Goal: Task Accomplishment & Management: Contribute content

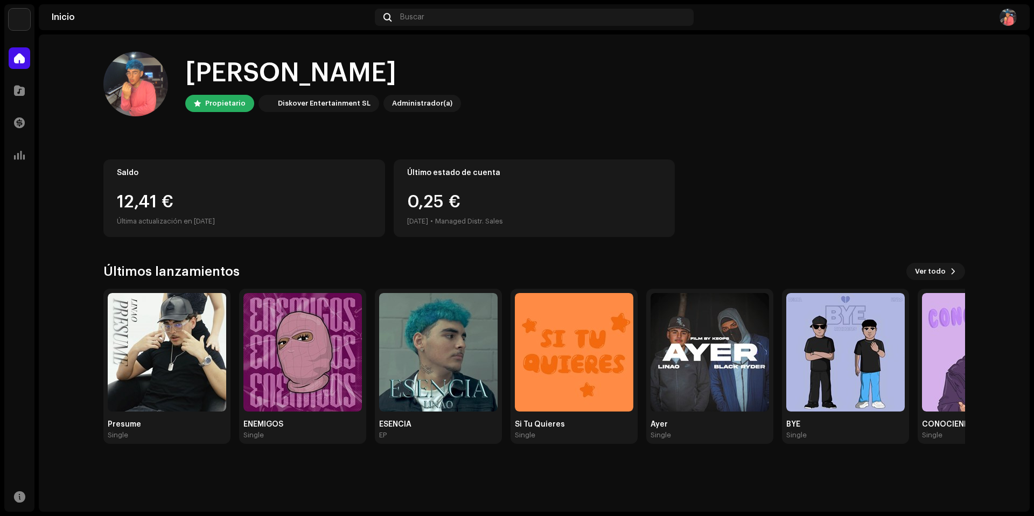
drag, startPoint x: 117, startPoint y: 220, endPoint x: 238, endPoint y: 218, distance: 120.6
click at [238, 218] on div "Última actualización en [DATE]" at bounding box center [244, 221] width 255 height 13
drag, startPoint x: 114, startPoint y: 203, endPoint x: 176, endPoint y: 203, distance: 62.5
click at [176, 203] on div "Saldo 12,41 € Última actualización en [DATE]" at bounding box center [244, 198] width 282 height 78
click at [430, 102] on div "Administrador(a)" at bounding box center [422, 103] width 60 height 13
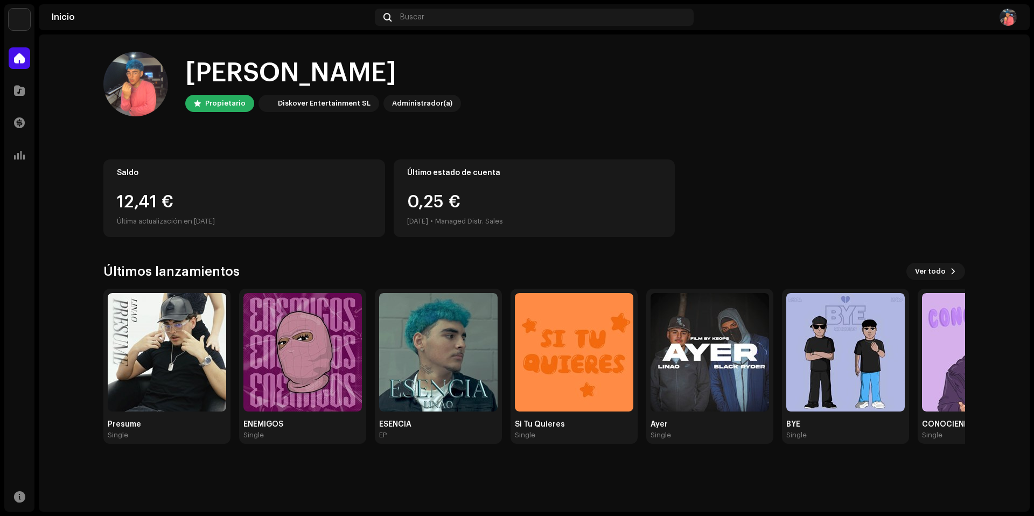
click at [343, 106] on div "Diskover Entertainment SL" at bounding box center [324, 103] width 93 height 13
click at [216, 103] on div "Propietario" at bounding box center [225, 103] width 40 height 13
click at [1010, 25] on div "Inicio Buscar" at bounding box center [534, 17] width 991 height 26
click at [1007, 23] on img at bounding box center [1007, 17] width 17 height 17
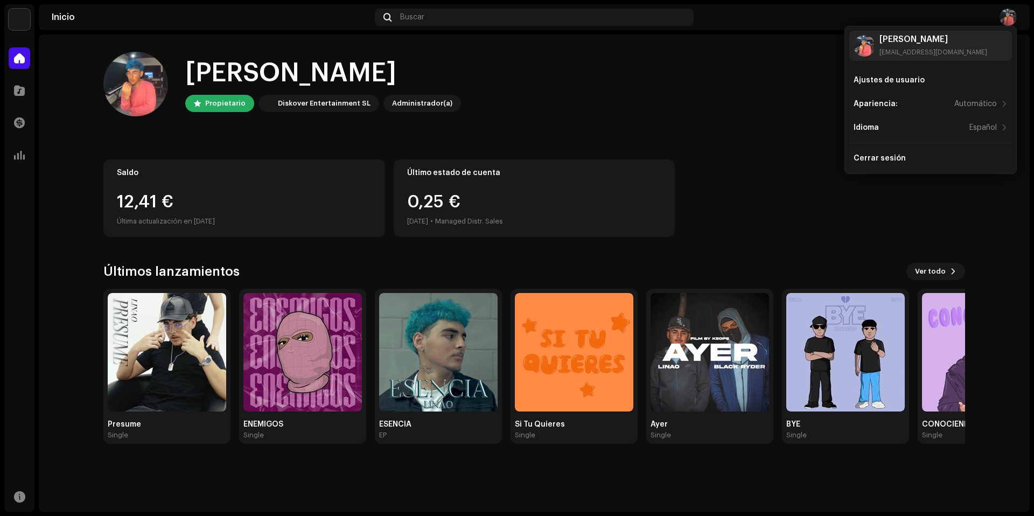
click at [1008, 22] on img at bounding box center [1007, 17] width 17 height 17
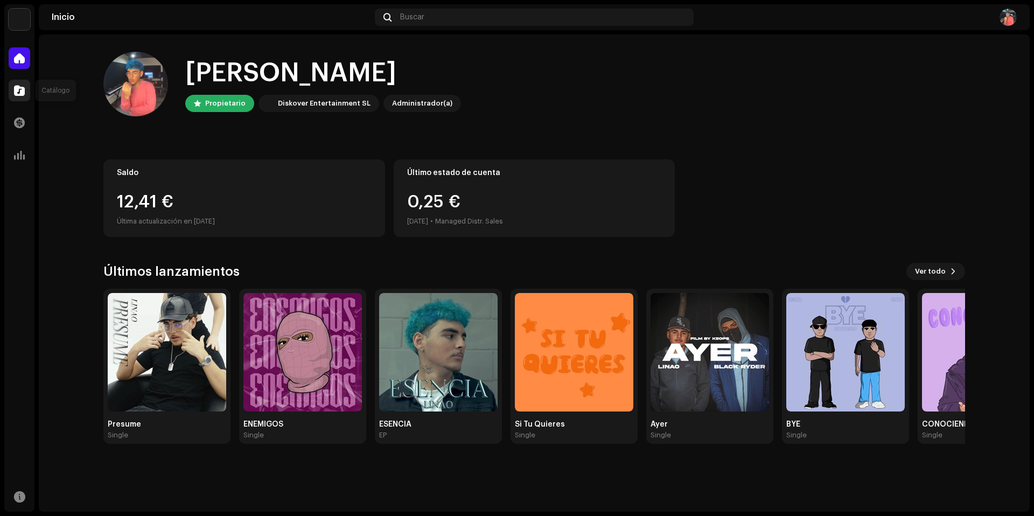
click at [23, 96] on div at bounding box center [20, 91] width 22 height 22
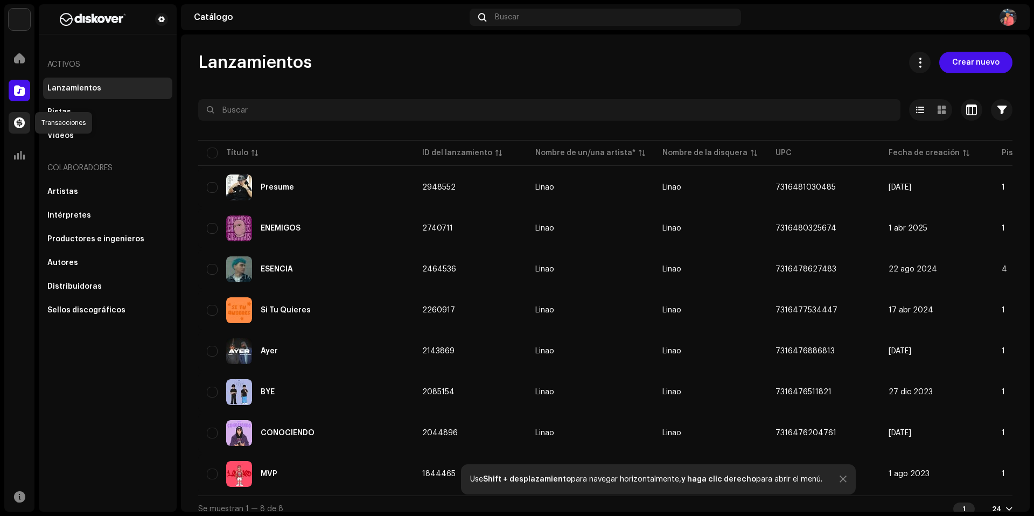
click at [16, 116] on div at bounding box center [20, 123] width 22 height 22
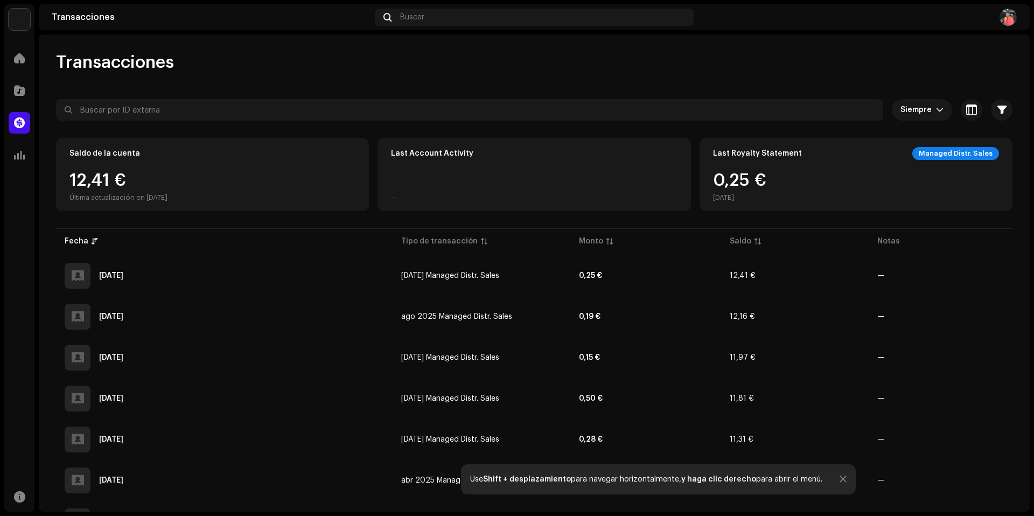
click at [946, 152] on div "Managed Distr. Sales" at bounding box center [955, 153] width 87 height 13
drag, startPoint x: 758, startPoint y: 177, endPoint x: 810, endPoint y: 179, distance: 52.8
click at [810, 179] on div "Last Royalty Statement Managed Distr. Sales 0,25 € [DATE]" at bounding box center [855, 174] width 313 height 73
click at [853, 162] on div "Last Royalty Statement Managed Distr. Sales 0,25 € [DATE]" at bounding box center [855, 174] width 313 height 73
click at [936, 109] on icon "dropdown trigger" at bounding box center [940, 110] width 8 height 8
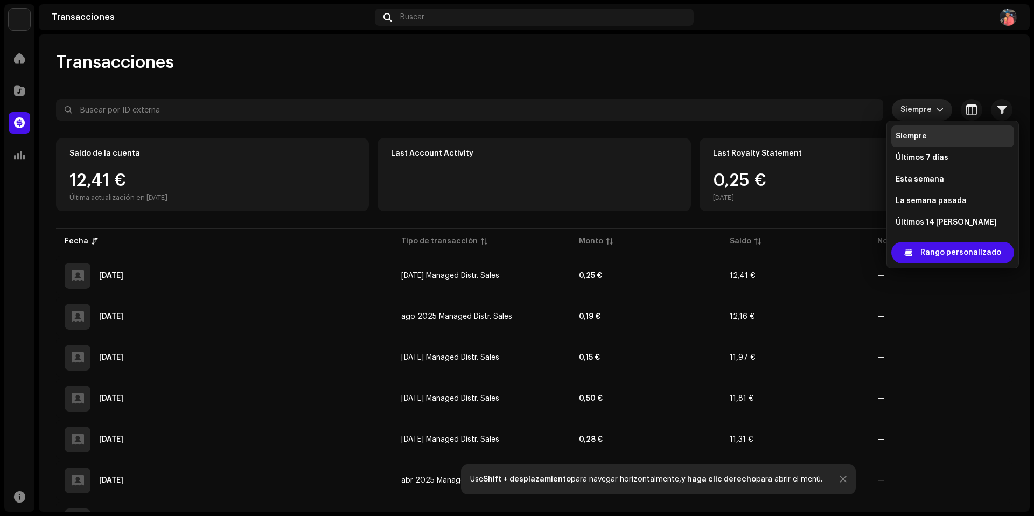
click at [936, 109] on icon "dropdown trigger" at bounding box center [940, 110] width 8 height 8
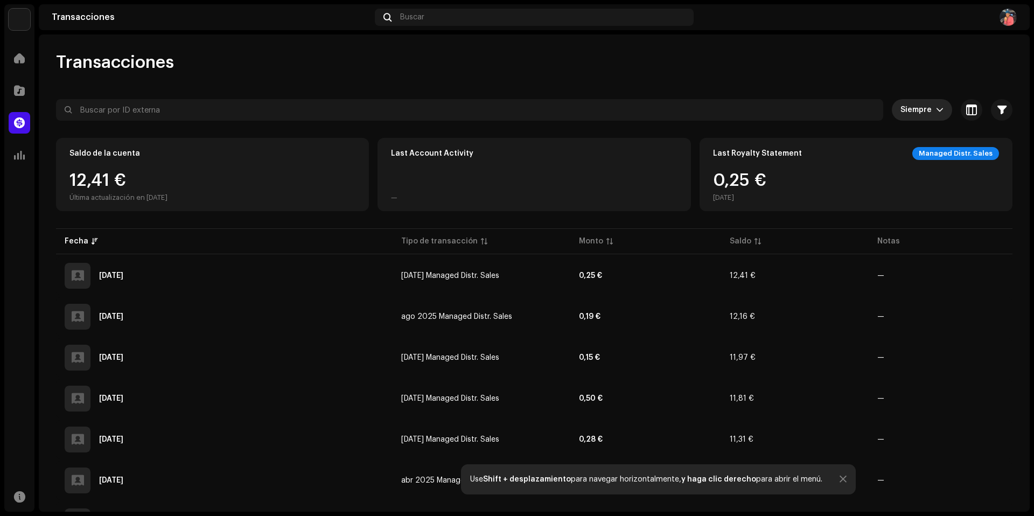
click at [124, 181] on div "12,41 € Última actualización en [DATE]" at bounding box center [118, 187] width 98 height 30
click at [194, 171] on div "Saldo de la cuenta 12,41 € Última actualización en [DATE]" at bounding box center [212, 174] width 313 height 73
click at [22, 152] on span at bounding box center [19, 155] width 11 height 9
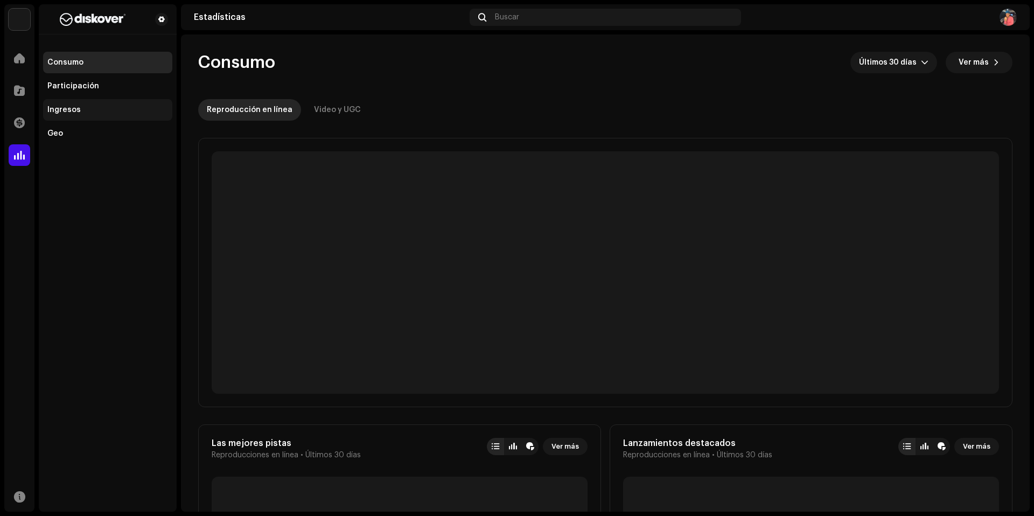
click at [65, 111] on div "Ingresos" at bounding box center [63, 110] width 33 height 9
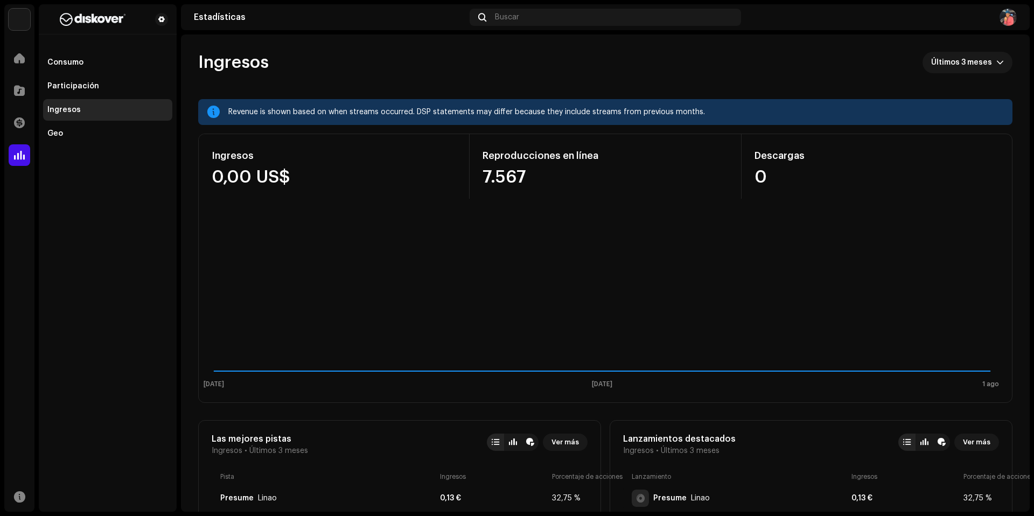
click at [254, 170] on div "0,00 US$" at bounding box center [334, 177] width 244 height 17
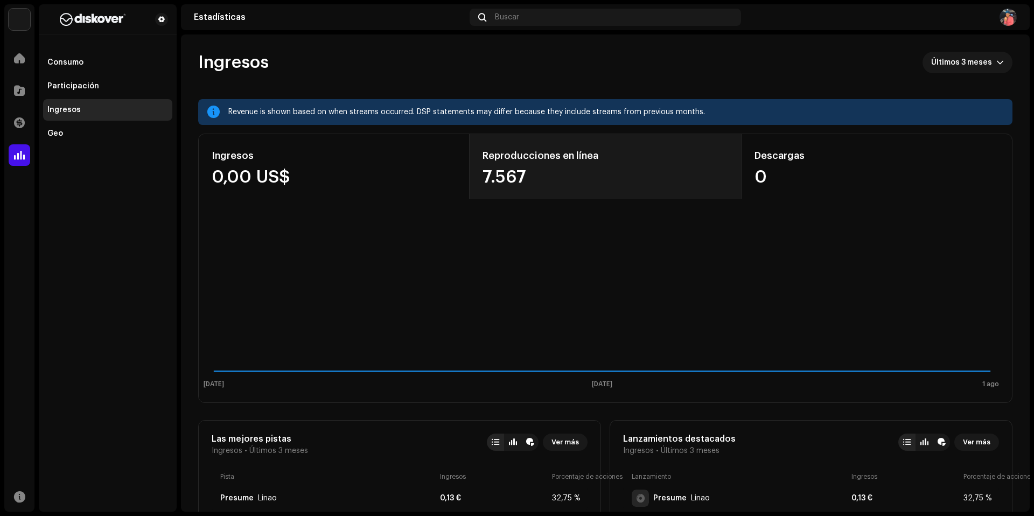
click at [531, 169] on div "7.567" at bounding box center [604, 177] width 245 height 17
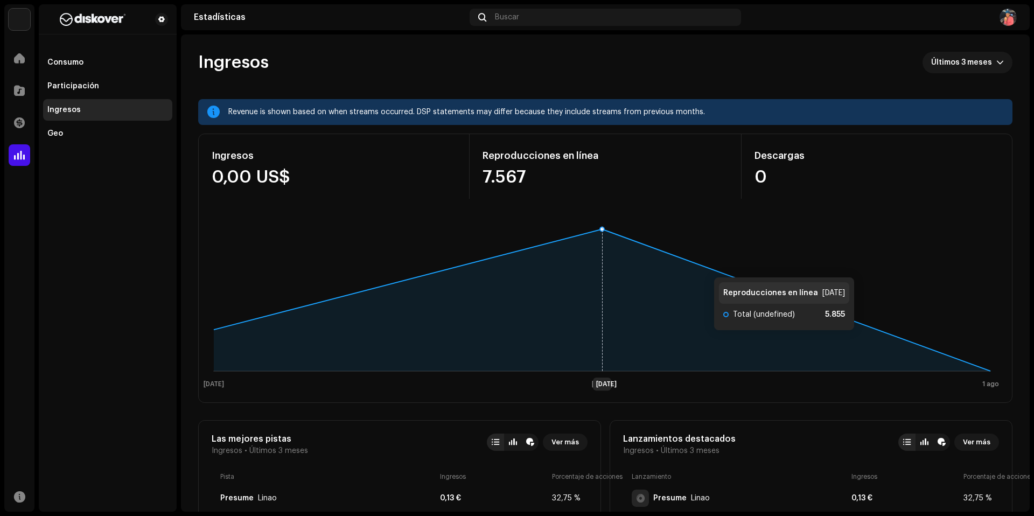
click at [703, 267] on icon at bounding box center [602, 300] width 776 height 142
click at [699, 264] on rect at bounding box center [602, 306] width 798 height 172
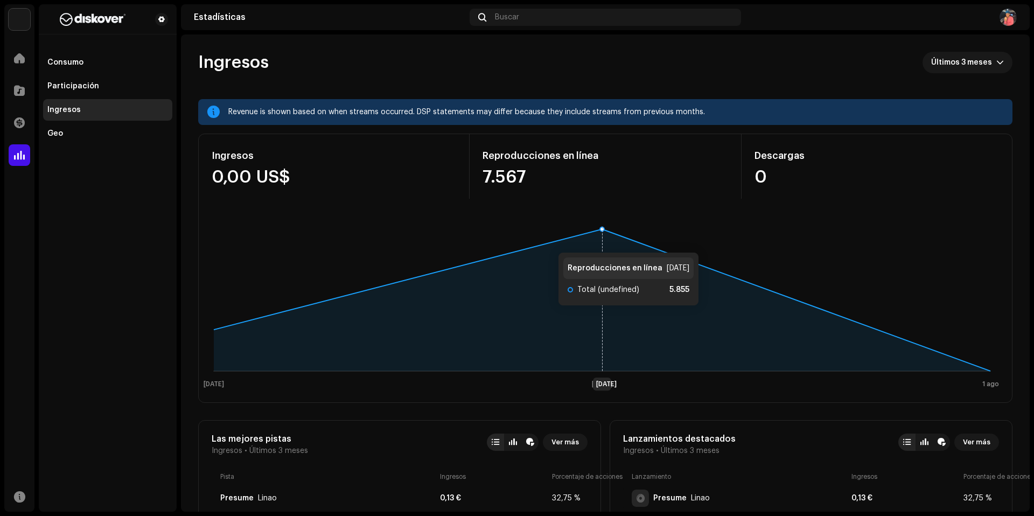
click at [548, 241] on rect at bounding box center [602, 306] width 798 height 172
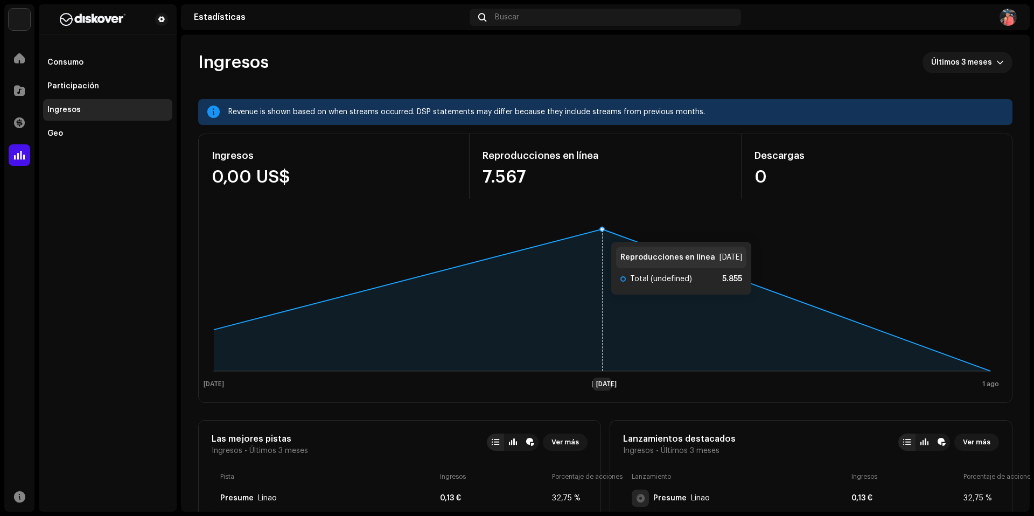
click at [600, 230] on icon at bounding box center [602, 229] width 4 height 4
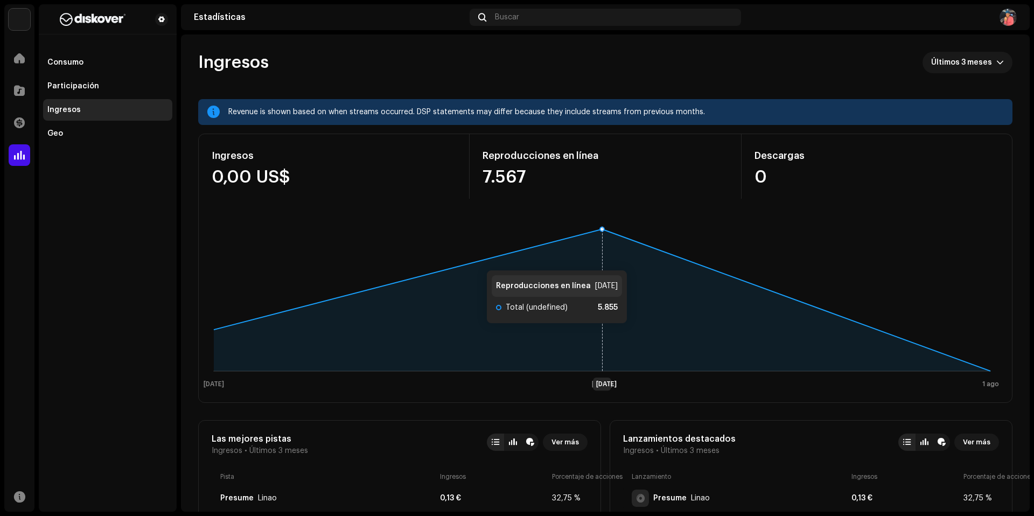
click at [476, 259] on rect at bounding box center [602, 306] width 798 height 172
drag, startPoint x: 476, startPoint y: 259, endPoint x: 479, endPoint y: 254, distance: 5.8
click at [476, 259] on rect at bounding box center [602, 306] width 798 height 172
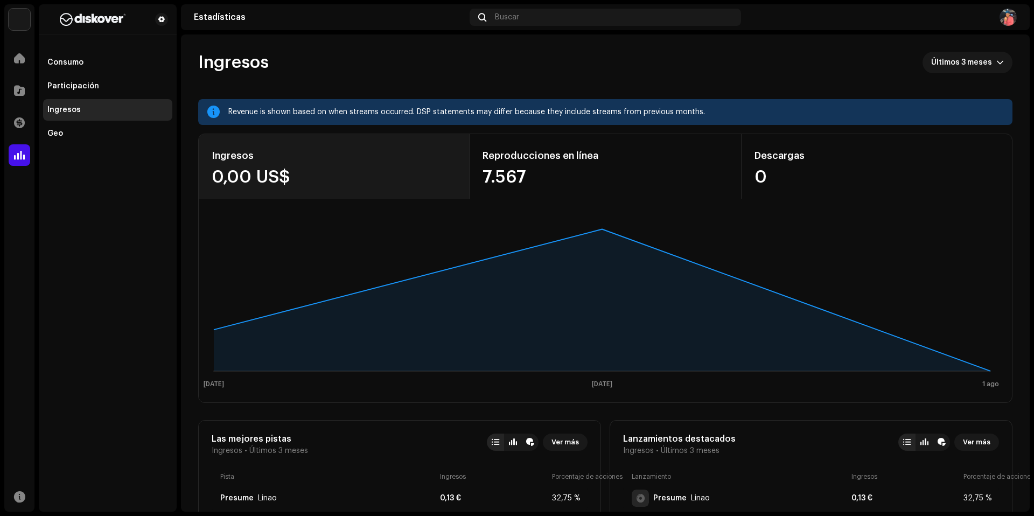
click at [243, 167] on div "Ingresos 0,00 US$" at bounding box center [334, 166] width 271 height 65
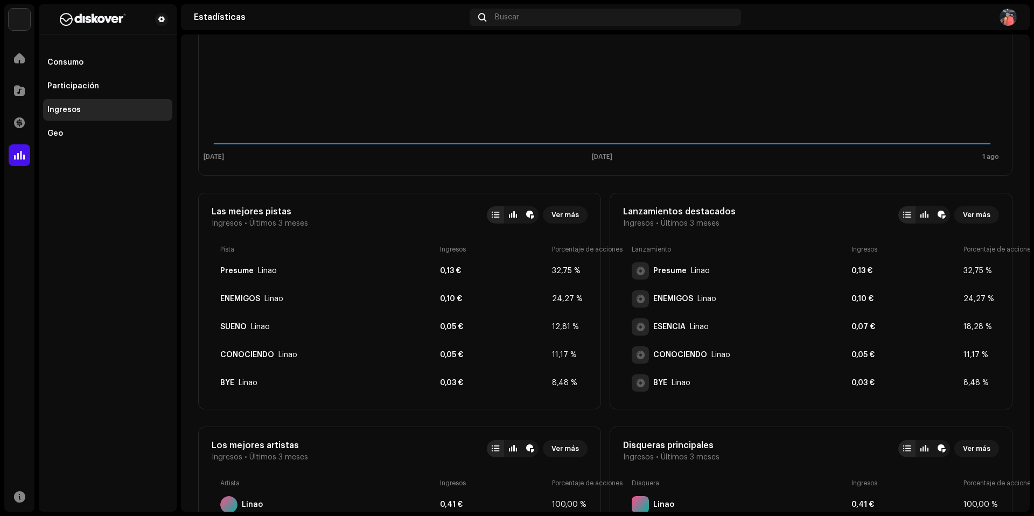
scroll to position [370, 0]
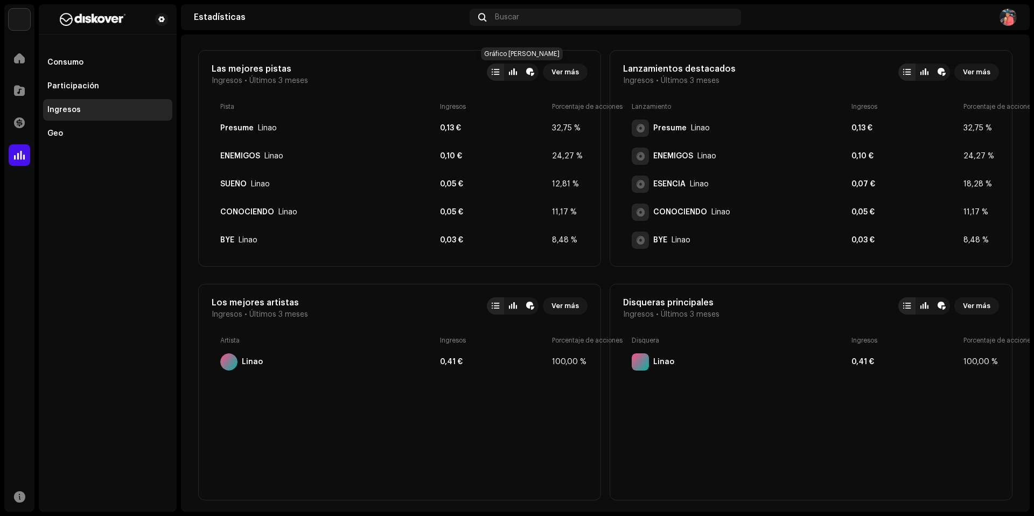
click at [509, 72] on div at bounding box center [513, 72] width 8 height 9
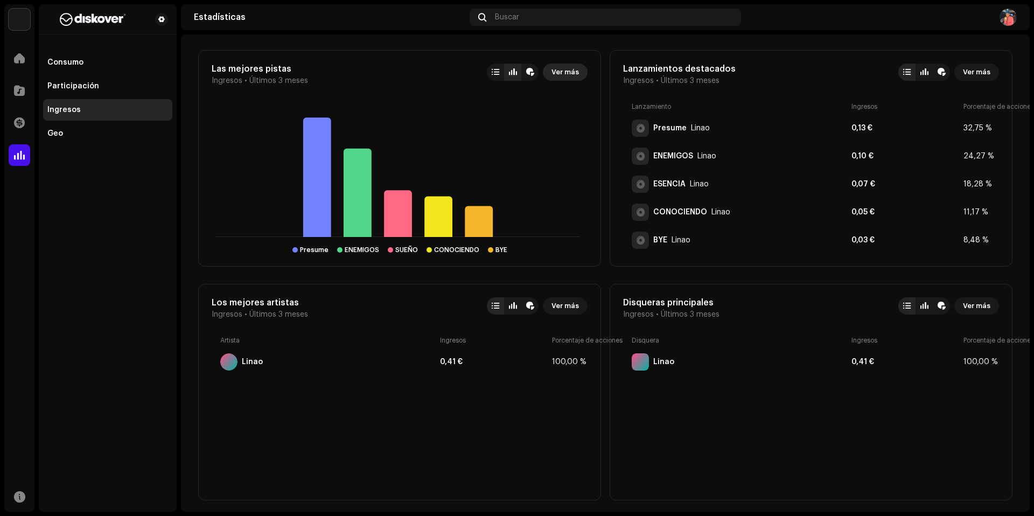
click at [551, 74] on span "Ver más" at bounding box center [564, 72] width 27 height 22
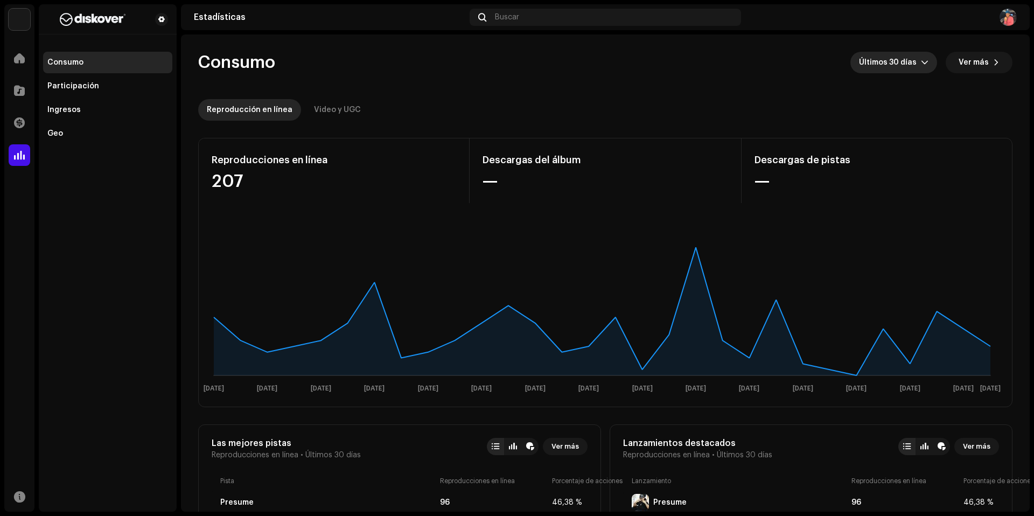
click at [899, 64] on span "Últimos 30 días" at bounding box center [890, 63] width 62 height 22
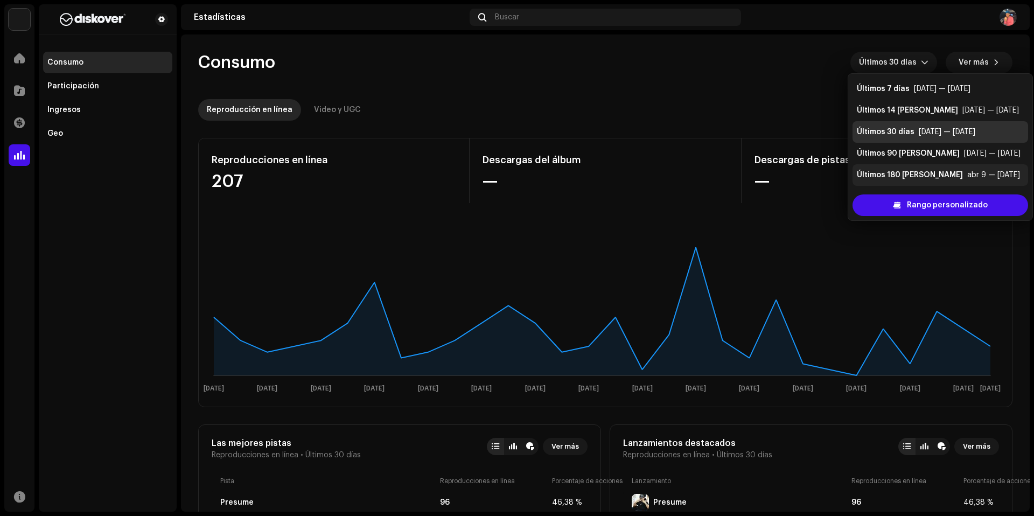
click at [967, 176] on div "abr 9 — [DATE]" at bounding box center [993, 175] width 53 height 11
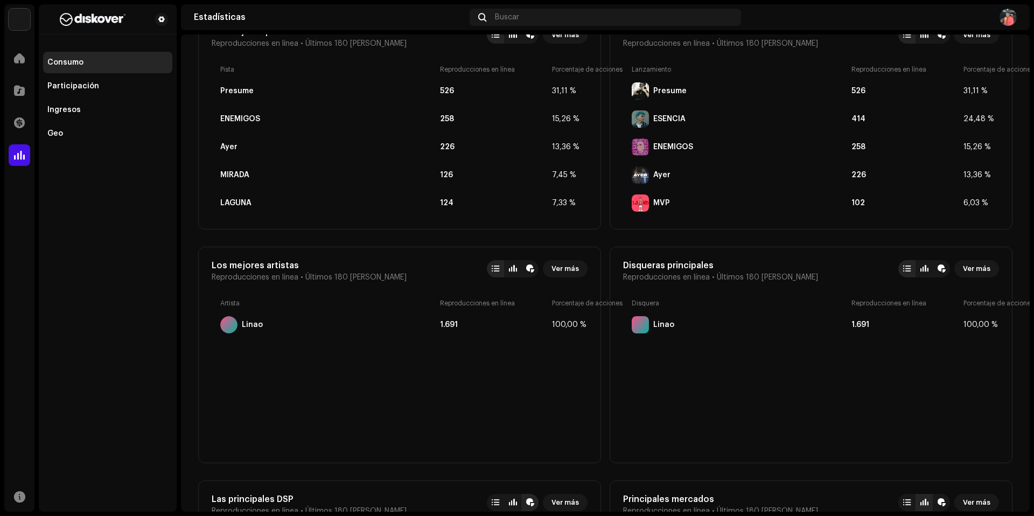
scroll to position [418, 0]
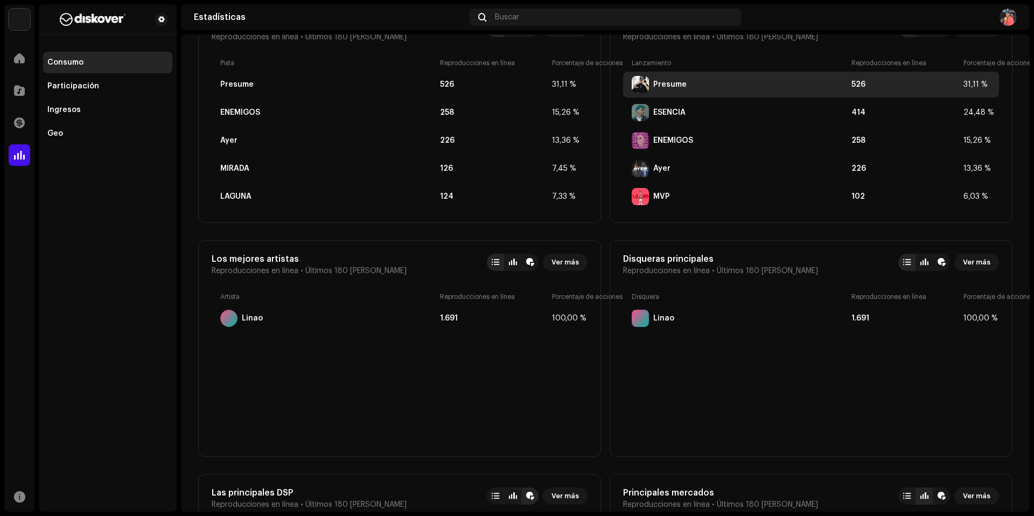
click at [674, 95] on div "Presume 526 31,11 %" at bounding box center [811, 85] width 376 height 26
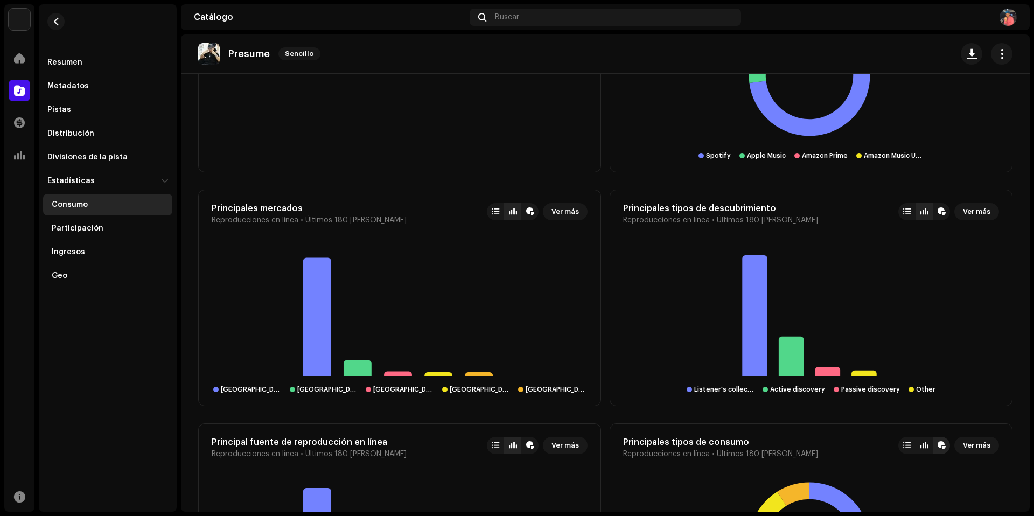
scroll to position [754, 0]
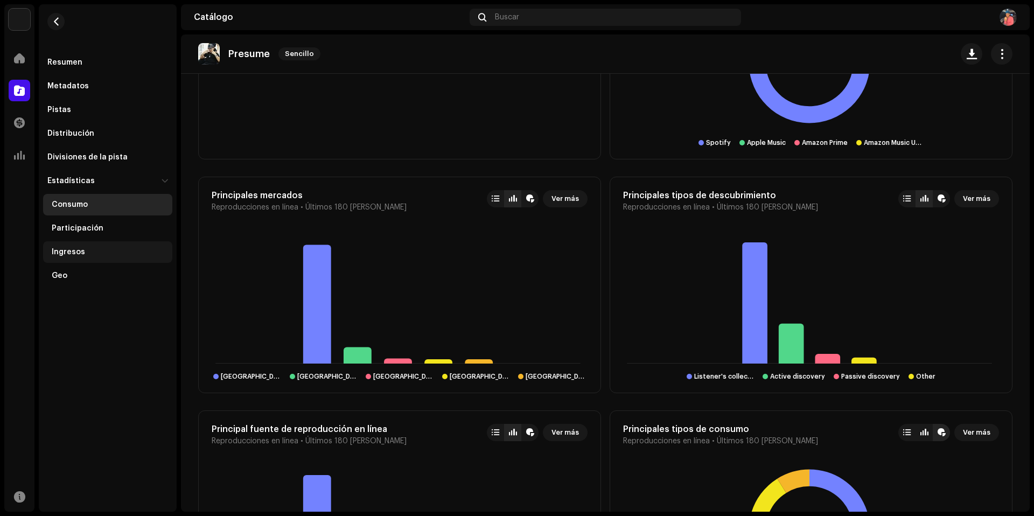
click at [89, 254] on div "Ingresos" at bounding box center [110, 252] width 116 height 9
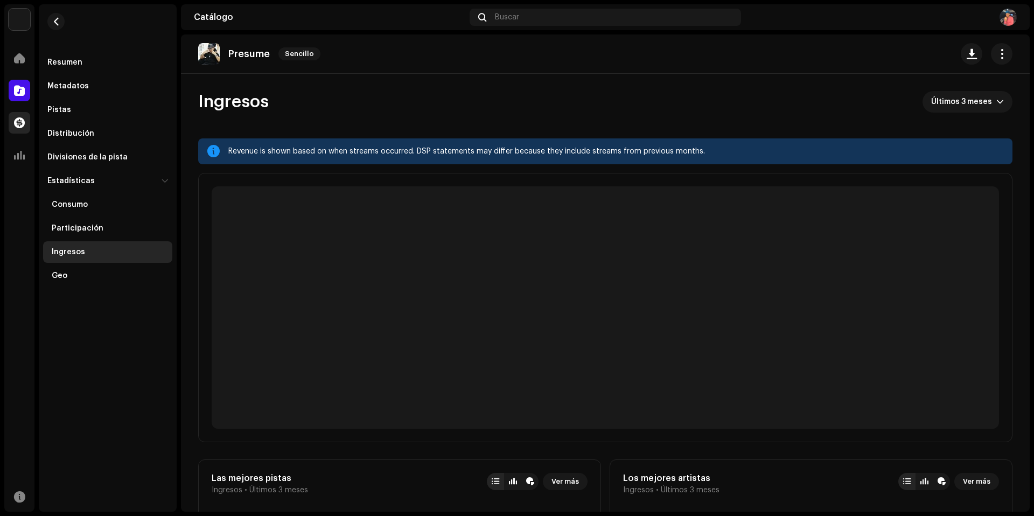
click at [16, 122] on span at bounding box center [19, 122] width 11 height 9
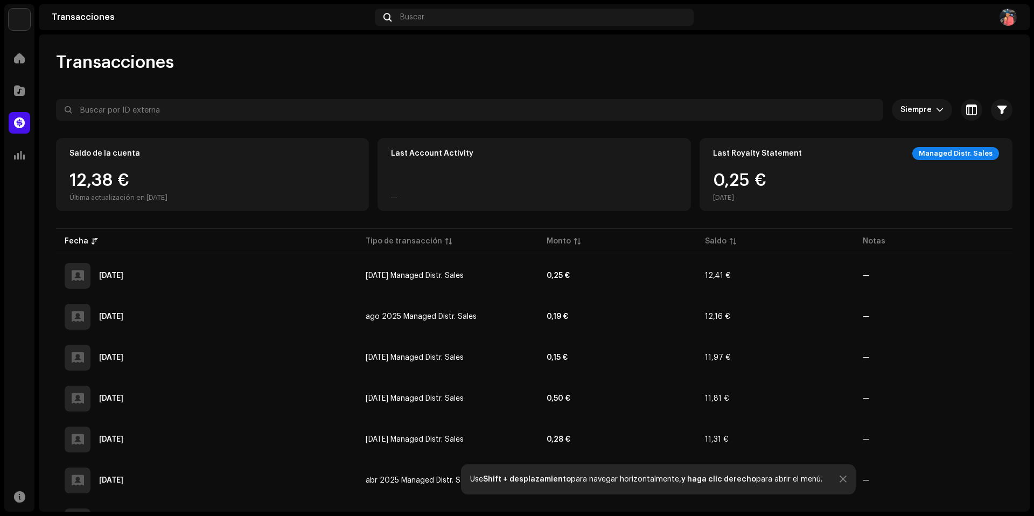
click at [128, 162] on div "Saldo de la cuenta 12,38 € Última actualización en [DATE]" at bounding box center [212, 174] width 313 height 73
click at [128, 162] on div "Saldo de la cuenta 12,41 € Última actualización en [DATE]" at bounding box center [212, 174] width 313 height 73
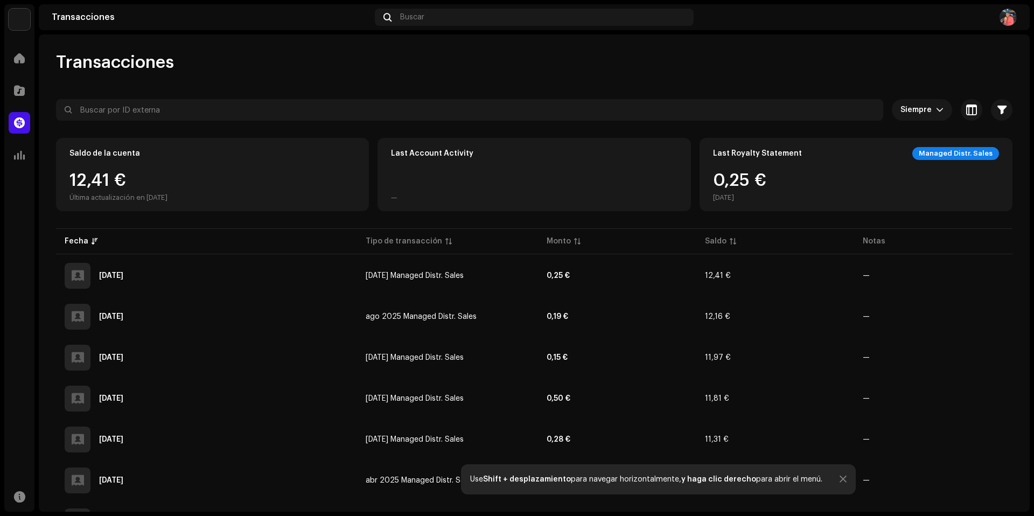
click at [197, 185] on div "12,41 € Última actualización en [DATE]" at bounding box center [212, 187] width 286 height 30
click at [18, 62] on span at bounding box center [19, 58] width 11 height 9
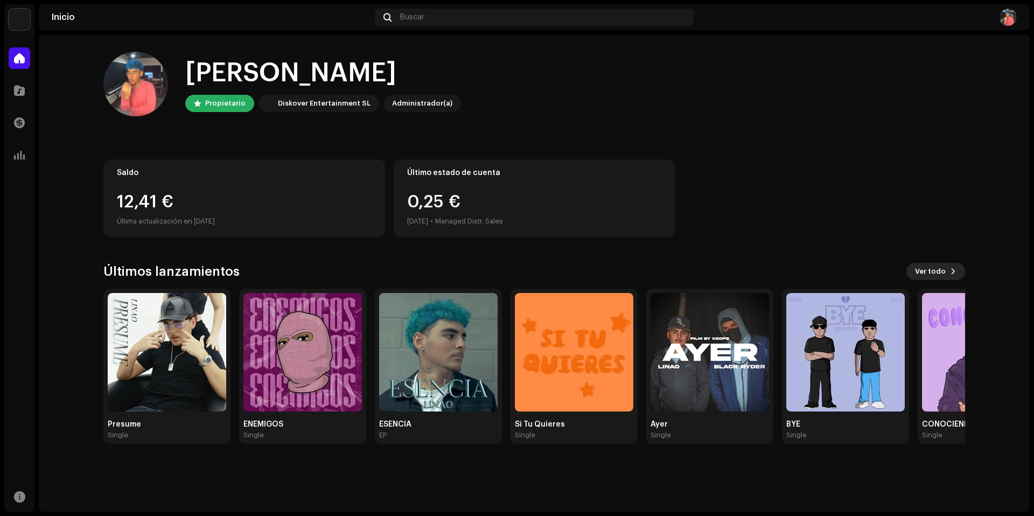
click at [948, 268] on button "Ver todo" at bounding box center [935, 271] width 59 height 17
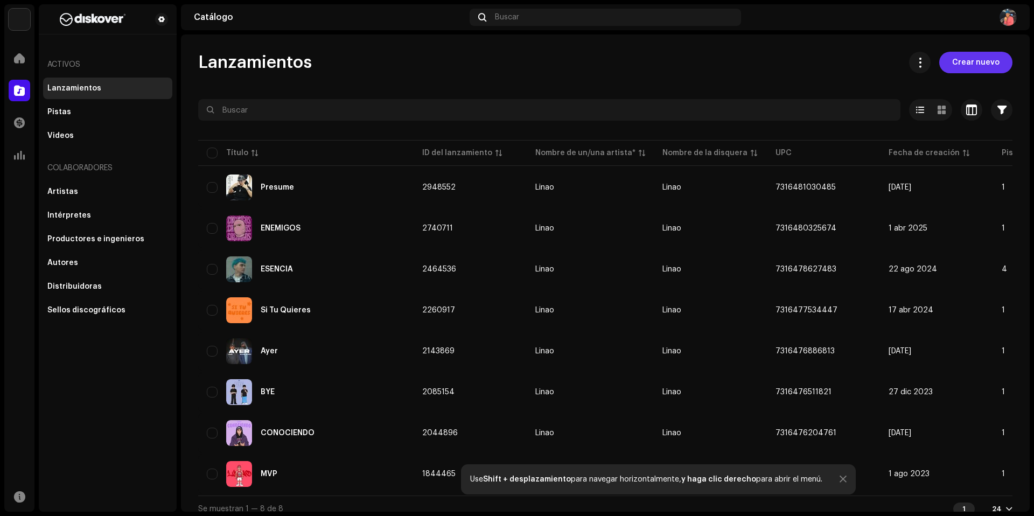
click at [987, 65] on span "Crear nuevo" at bounding box center [975, 63] width 47 height 22
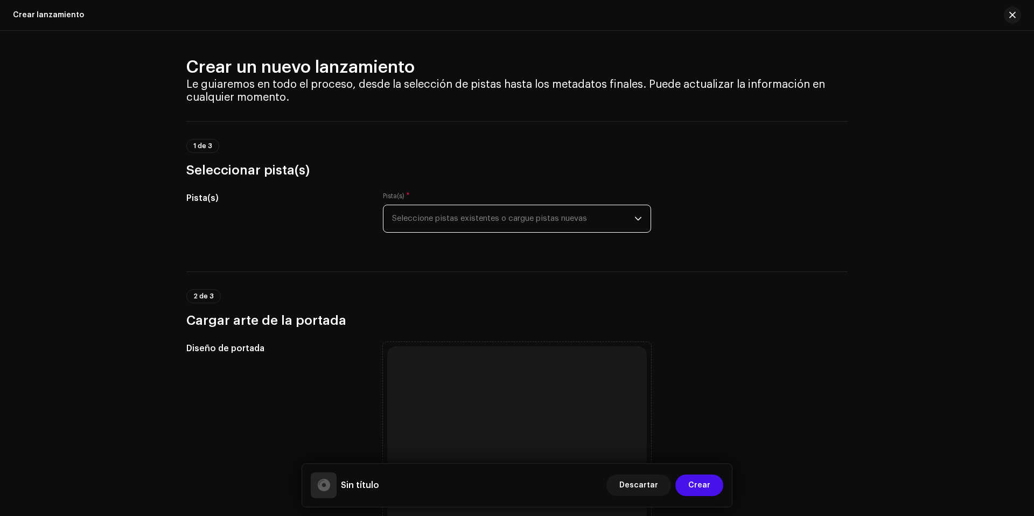
click at [453, 222] on span "Seleccione pistas existentes o cargue pistas nuevas" at bounding box center [513, 218] width 242 height 27
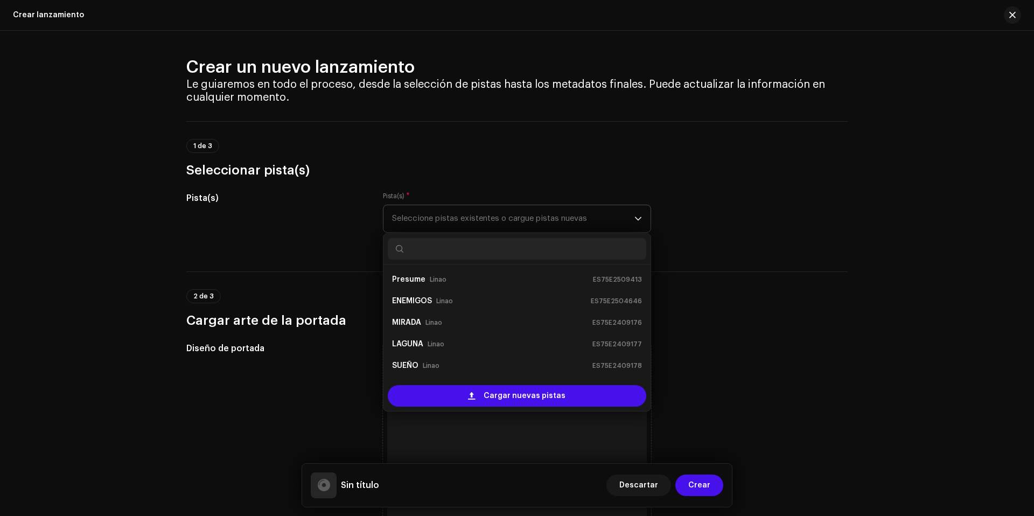
scroll to position [17, 0]
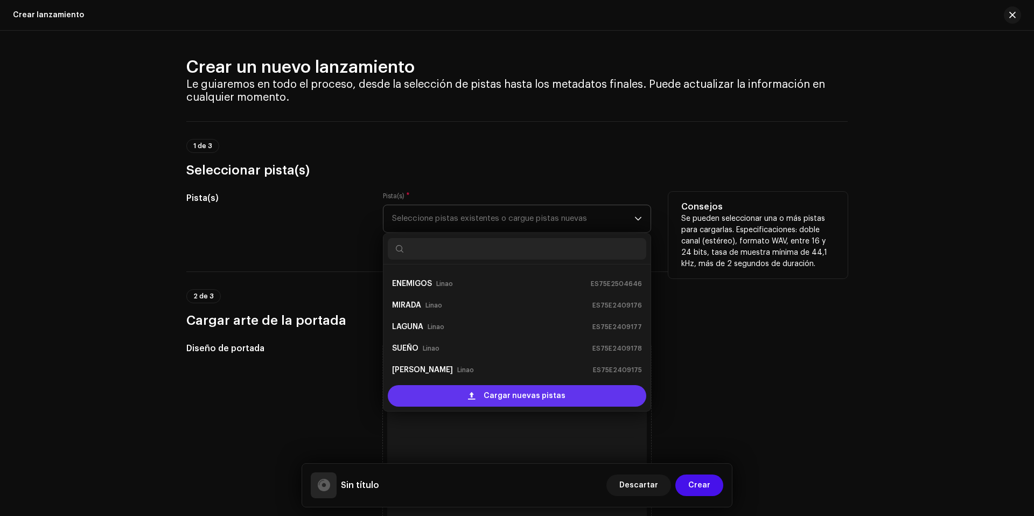
click at [494, 398] on span "Cargar nuevas pistas" at bounding box center [524, 396] width 82 height 22
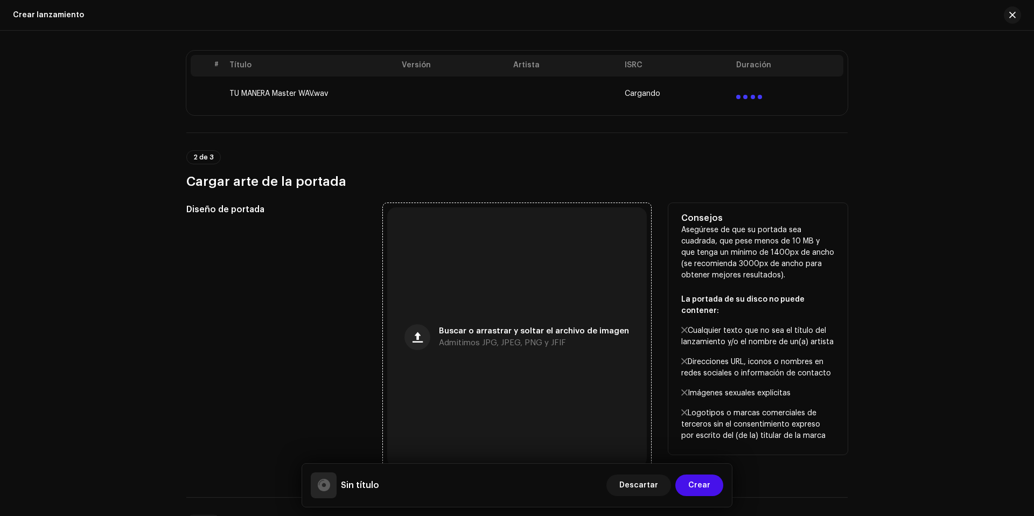
scroll to position [221, 0]
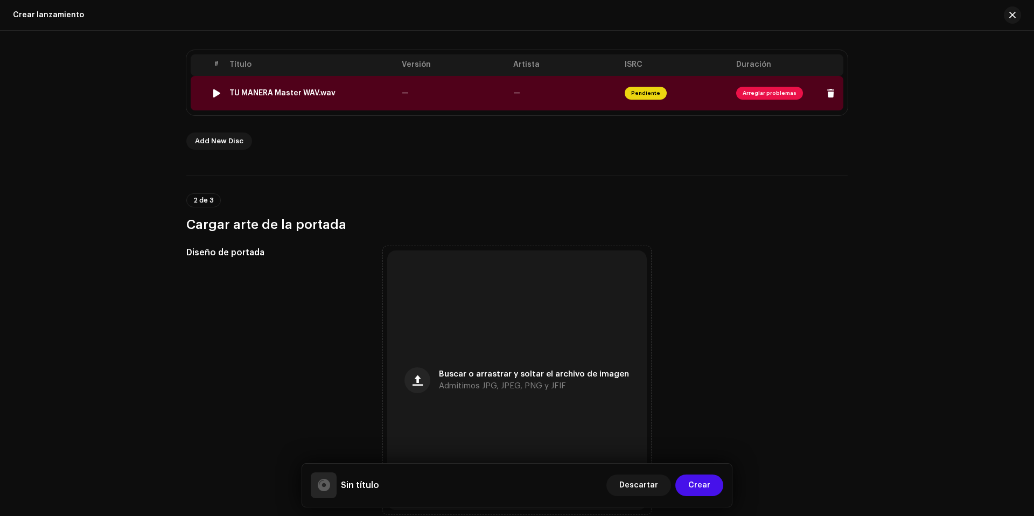
click at [779, 93] on span "Arreglar problemas" at bounding box center [769, 93] width 67 height 13
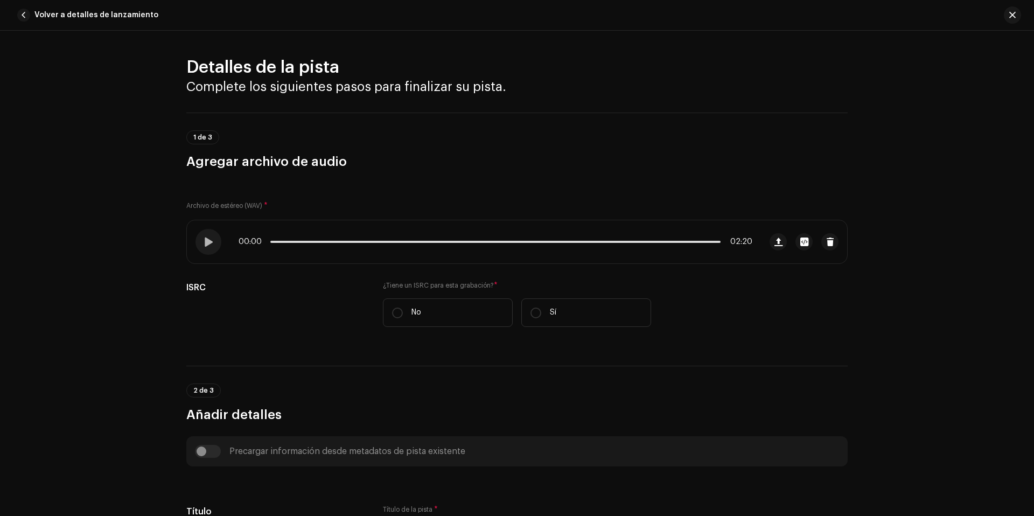
scroll to position [389, 0]
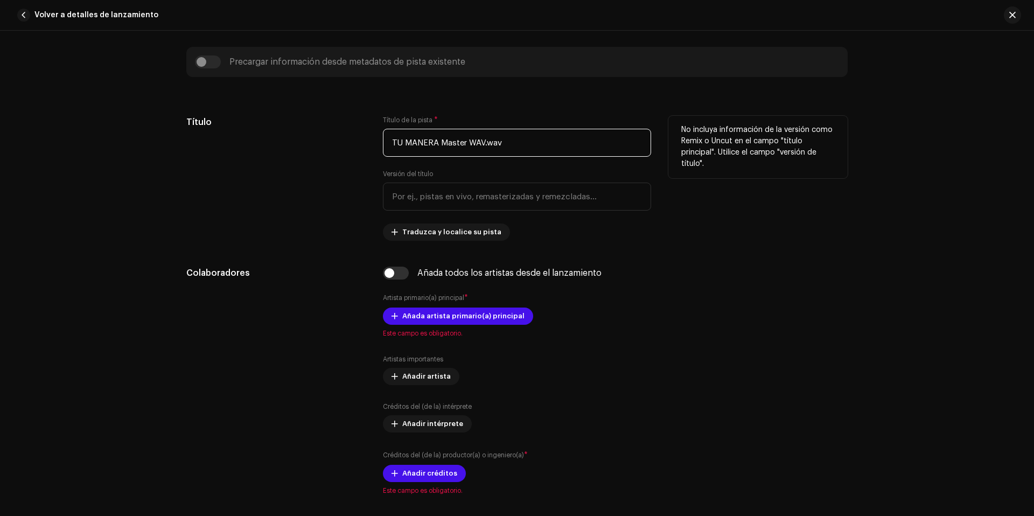
drag, startPoint x: 547, startPoint y: 146, endPoint x: 436, endPoint y: 142, distance: 111.5
click at [436, 142] on input "TU MANERA Master WAV.wav" at bounding box center [517, 143] width 268 height 28
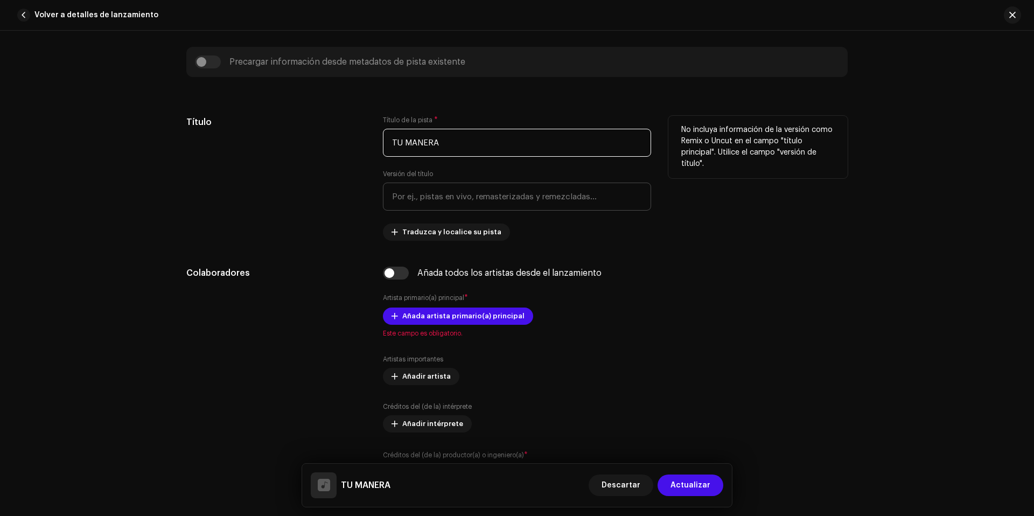
type input "TU MANERA"
click at [573, 202] on input "text" at bounding box center [517, 197] width 268 height 28
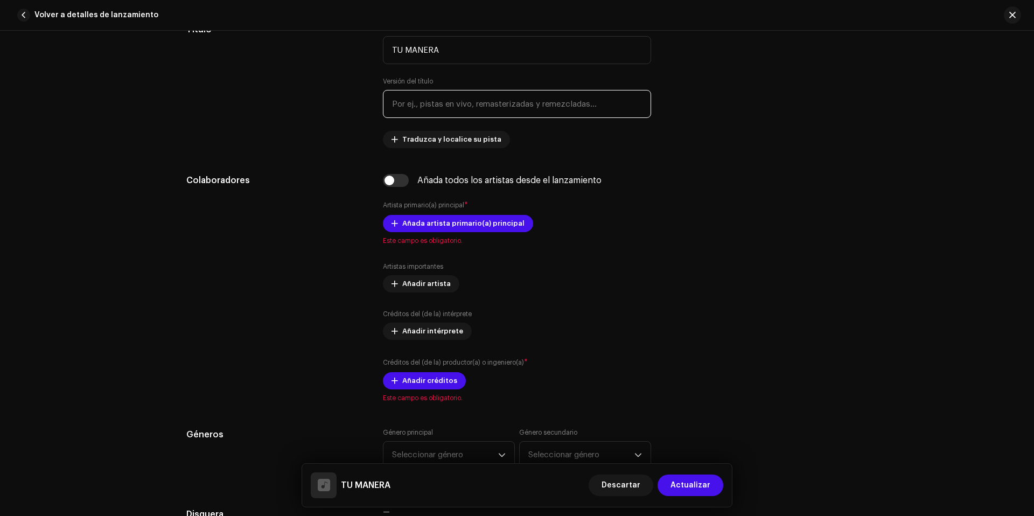
scroll to position [485, 0]
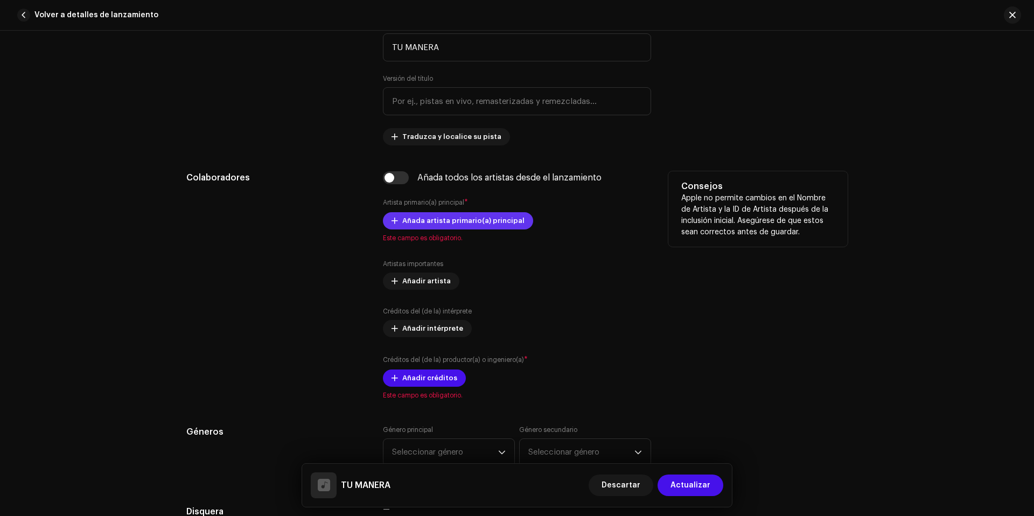
click at [488, 213] on span "Añada artista primario(a) principal" at bounding box center [463, 221] width 122 height 22
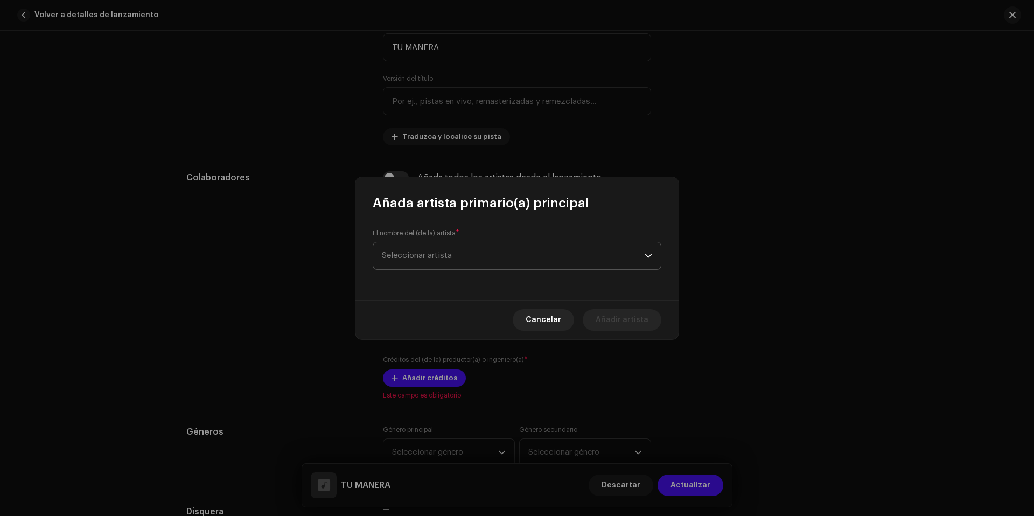
click at [499, 252] on span "Seleccionar artista" at bounding box center [513, 255] width 263 height 27
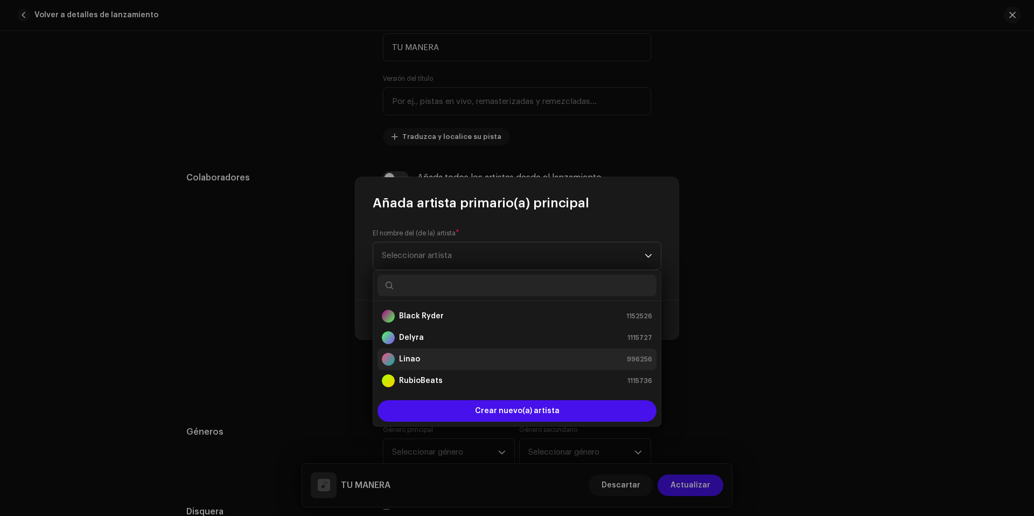
click at [442, 363] on div "Linao 996256" at bounding box center [517, 359] width 270 height 13
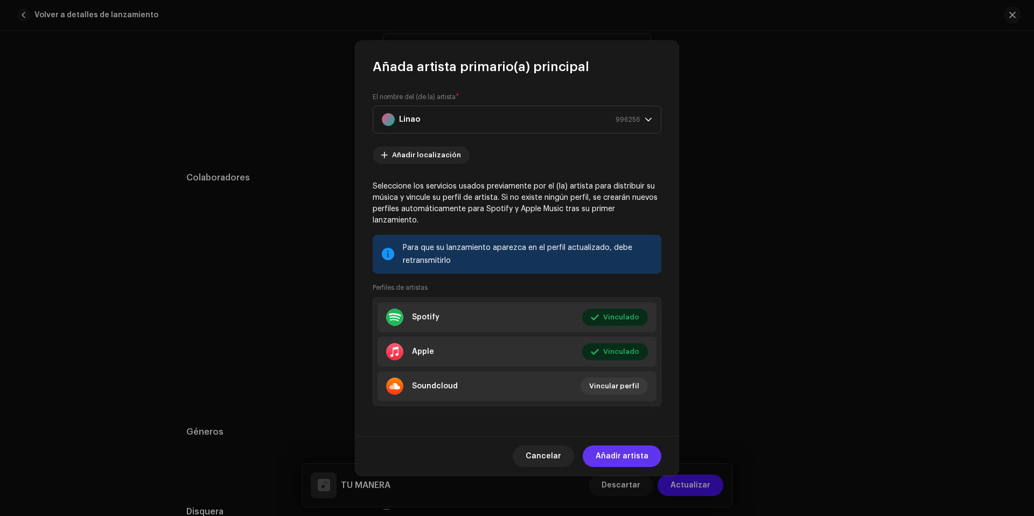
click at [644, 446] on span "Añadir artista" at bounding box center [621, 456] width 53 height 22
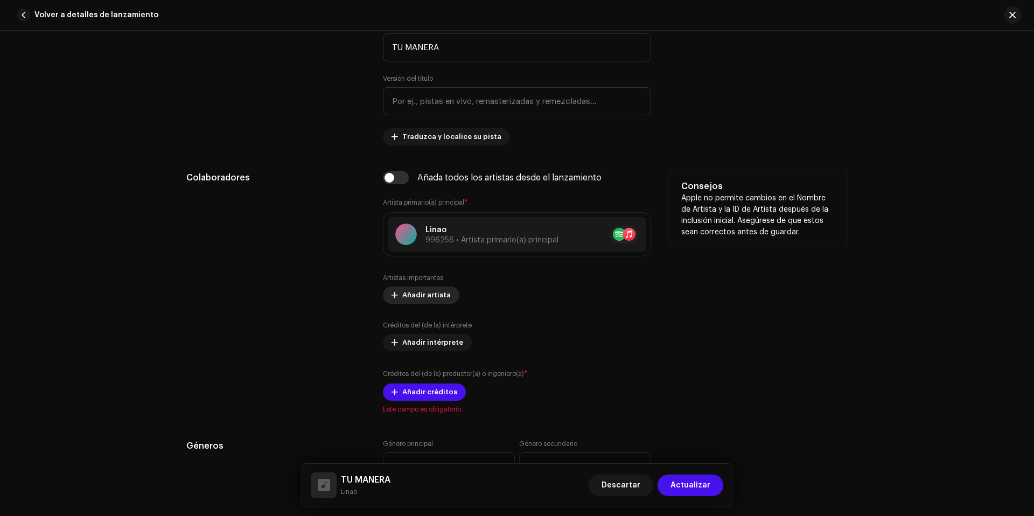
click at [413, 296] on span "Añadir artista" at bounding box center [426, 295] width 48 height 22
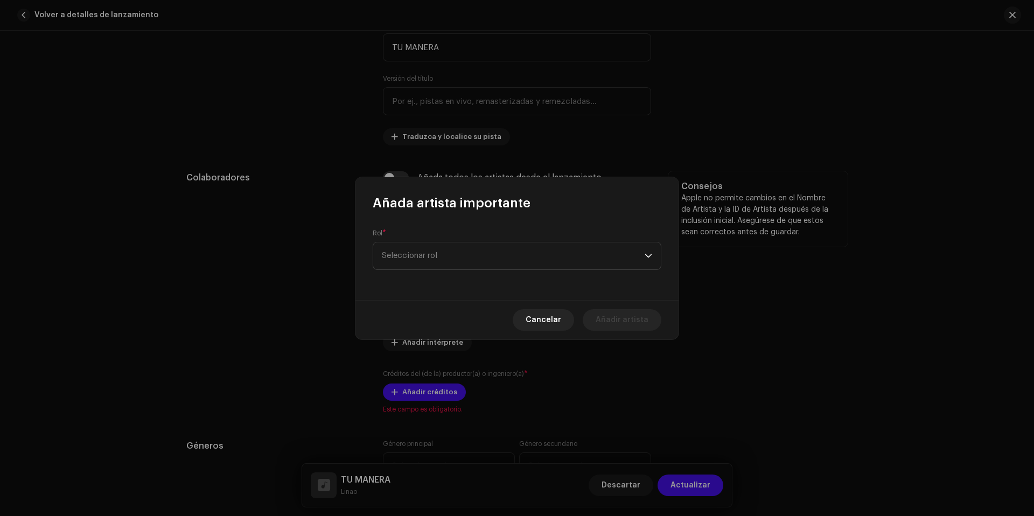
click at [539, 317] on span "Cancelar" at bounding box center [543, 320] width 36 height 22
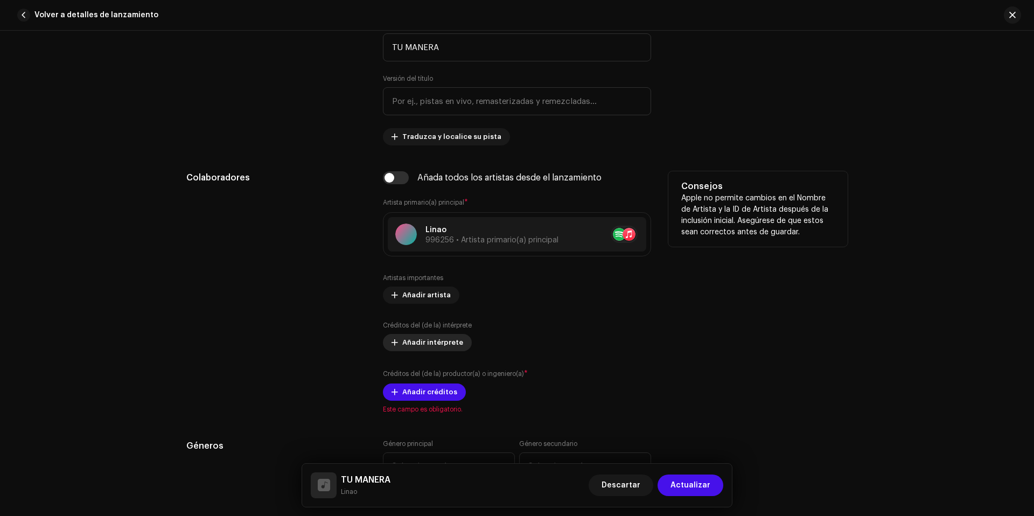
click at [424, 341] on span "Añadir intérprete" at bounding box center [432, 343] width 61 height 22
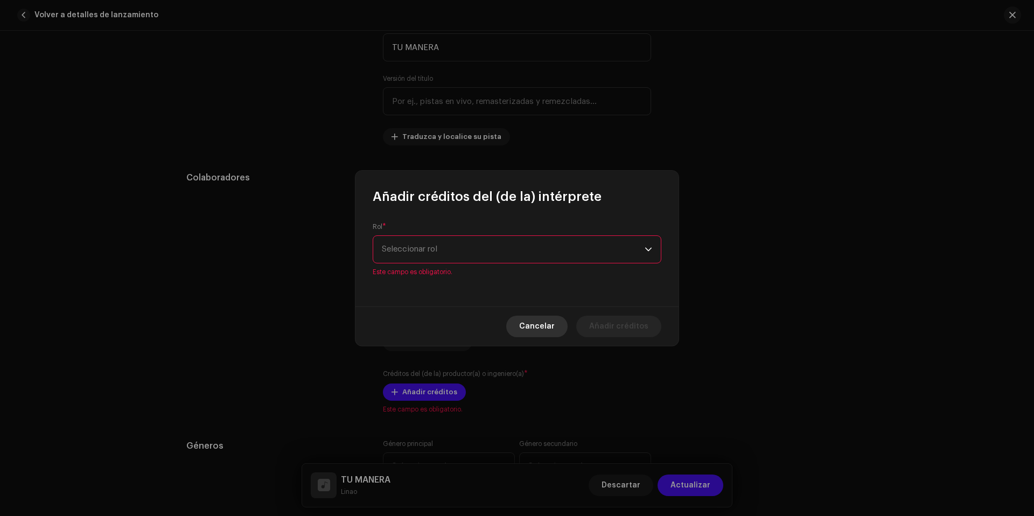
click at [529, 317] on span "Cancelar" at bounding box center [537, 327] width 36 height 22
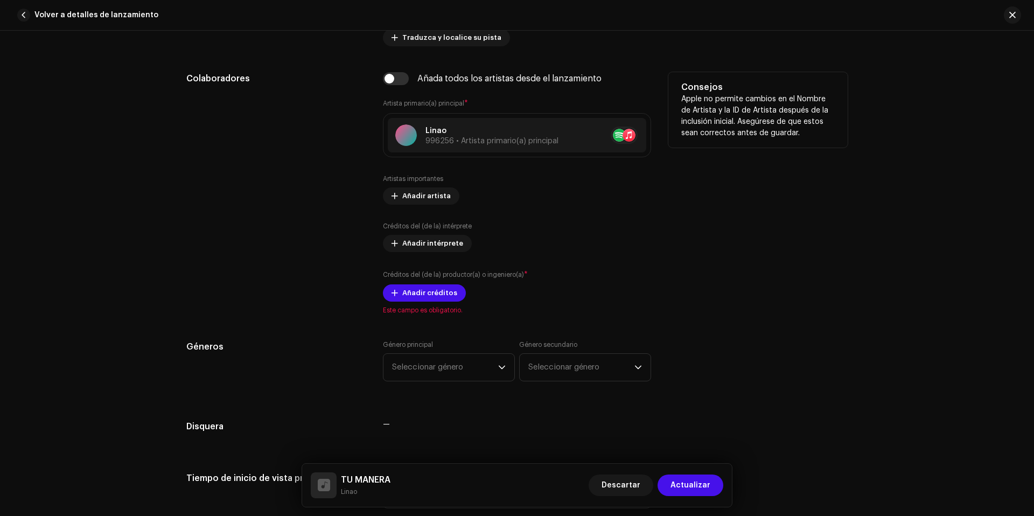
scroll to position [585, 0]
click at [404, 291] on span "Añadir créditos" at bounding box center [429, 292] width 55 height 22
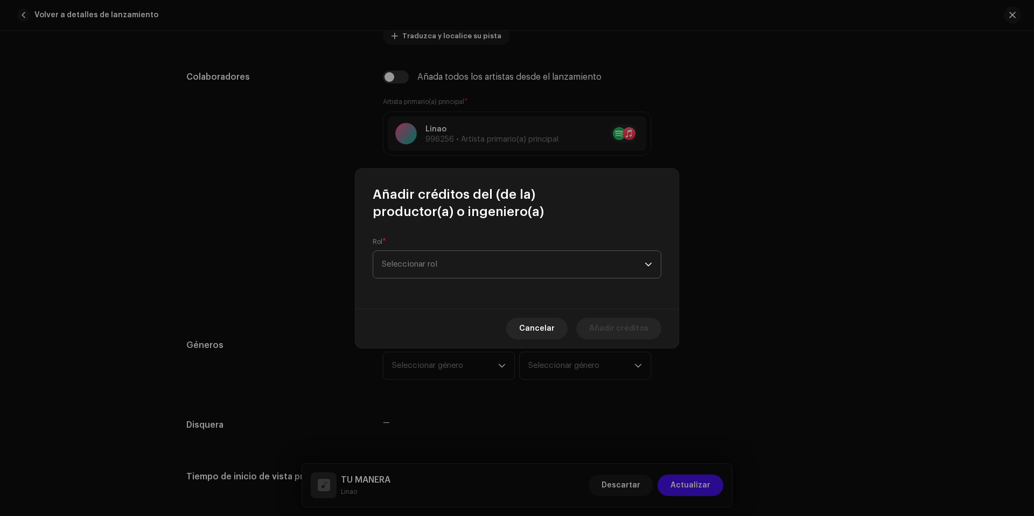
click at [434, 271] on span "Seleccionar rol" at bounding box center [513, 264] width 263 height 27
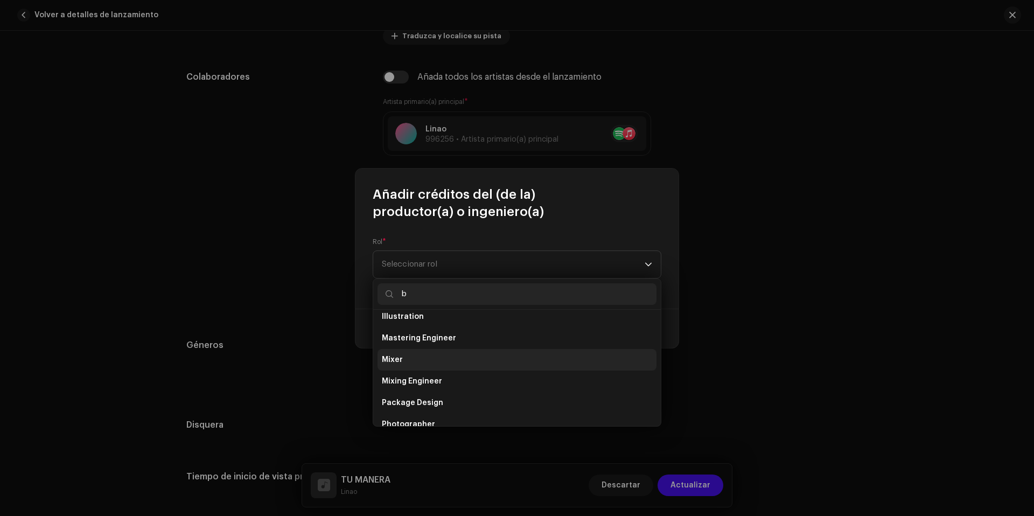
scroll to position [0, 0]
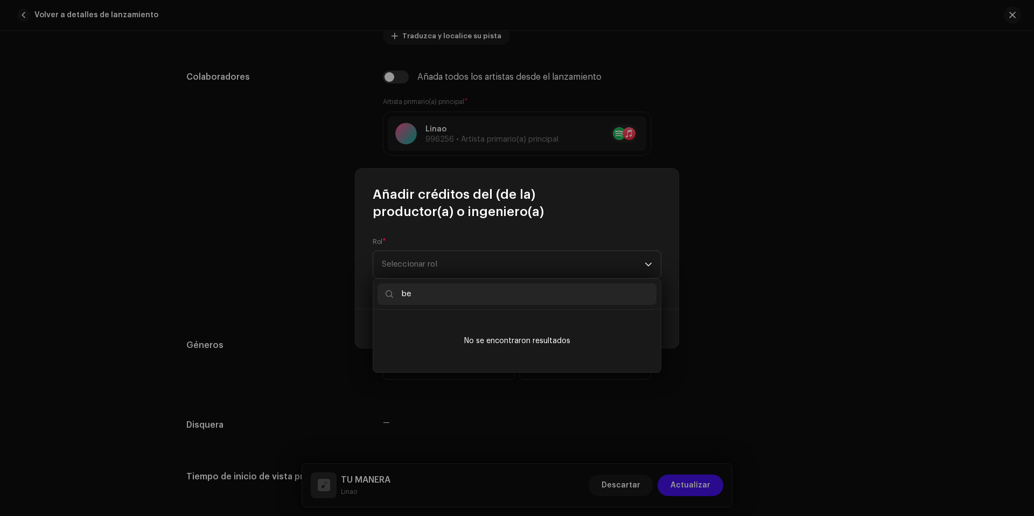
type input "b"
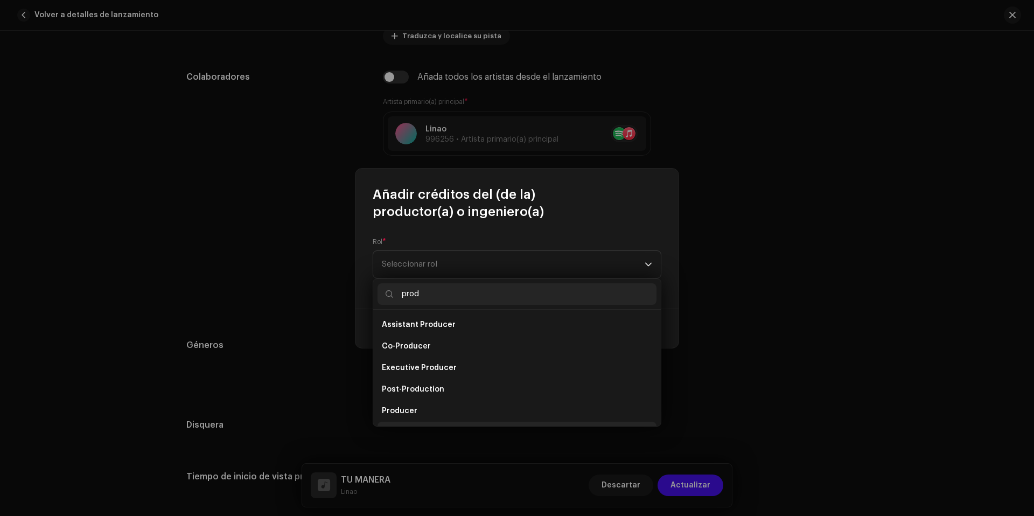
scroll to position [17, 0]
type input "prod"
click at [426, 395] on li "Producer" at bounding box center [516, 394] width 279 height 22
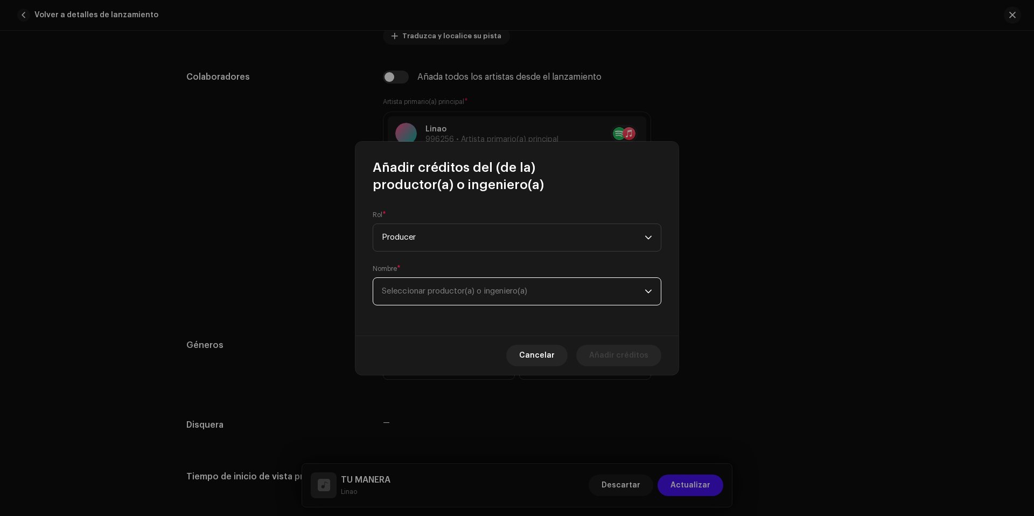
click at [427, 293] on span "Seleccionar productor(a) o ingeniero(a)" at bounding box center [454, 291] width 145 height 8
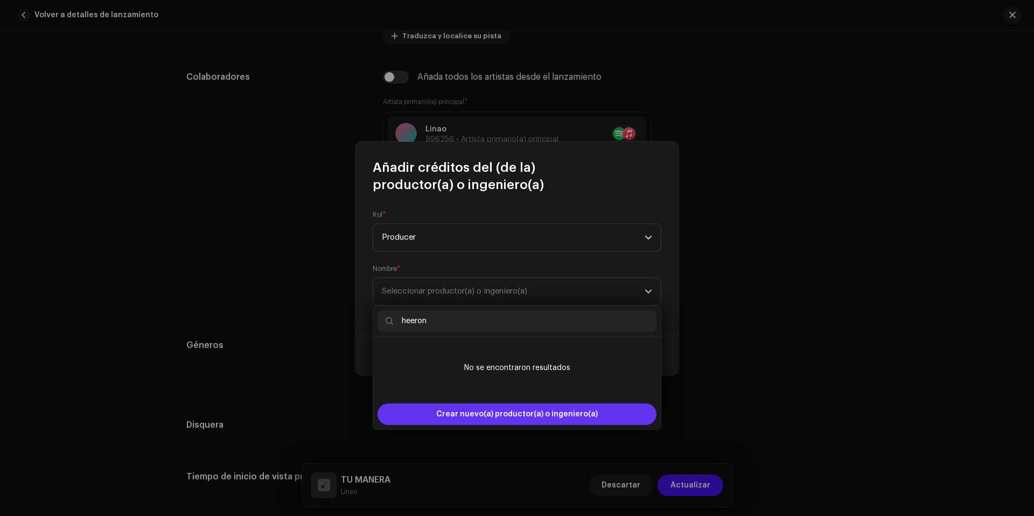
type input "heeron"
click at [495, 419] on span "Crear nuevo(a) productor(a) o ingeniero(a)" at bounding box center [517, 414] width 162 height 22
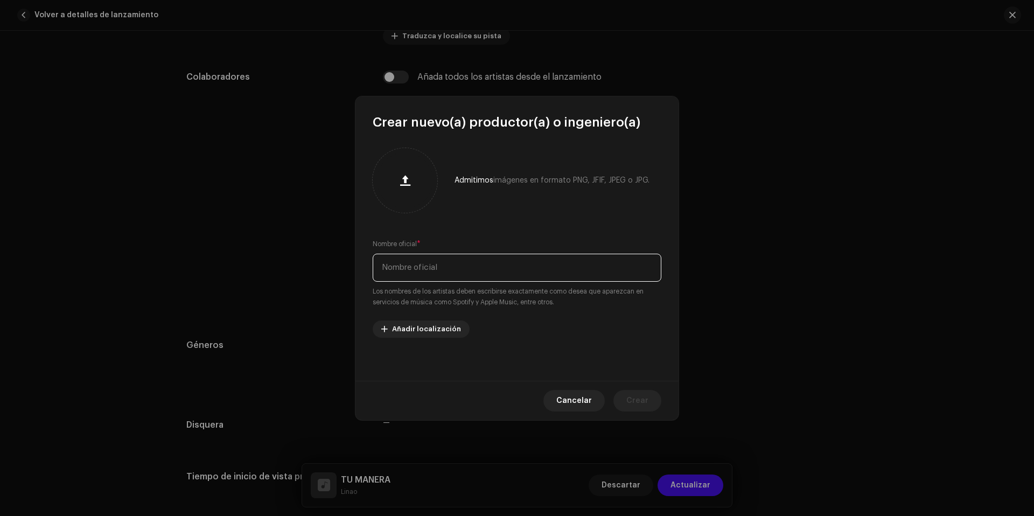
click at [427, 272] on input "text" at bounding box center [517, 268] width 289 height 28
click at [417, 266] on input "Heeron" at bounding box center [517, 268] width 289 height 28
type input "HEERON"
click at [649, 402] on button "Crear" at bounding box center [637, 401] width 48 height 22
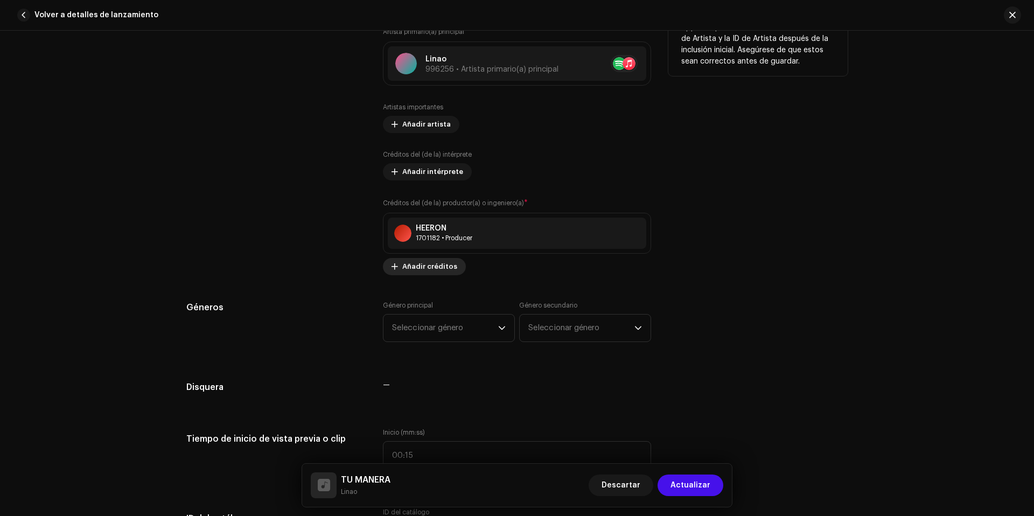
scroll to position [716, 0]
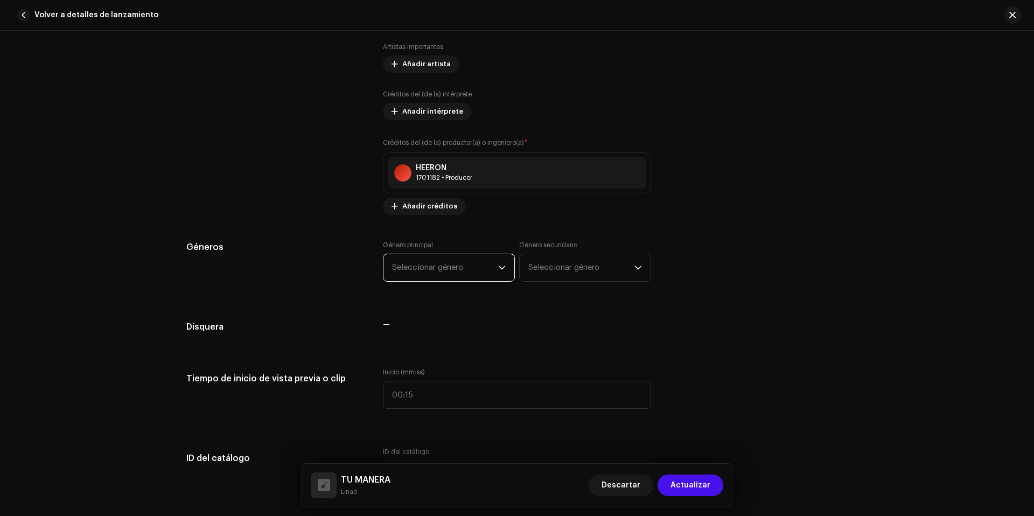
click at [447, 276] on span "Seleccionar género" at bounding box center [445, 267] width 106 height 27
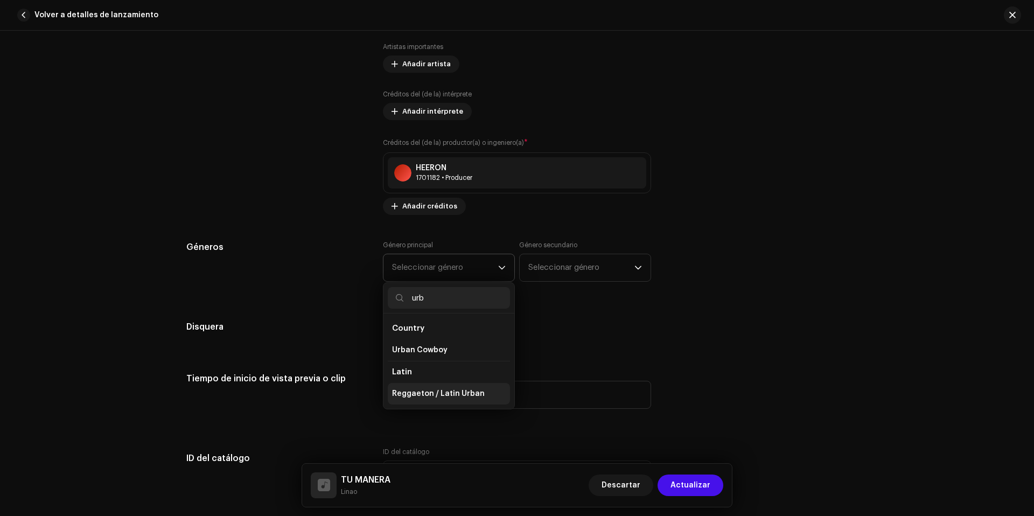
type input "urb"
click at [486, 401] on li "Reggaeton / Latin Urban" at bounding box center [449, 394] width 122 height 22
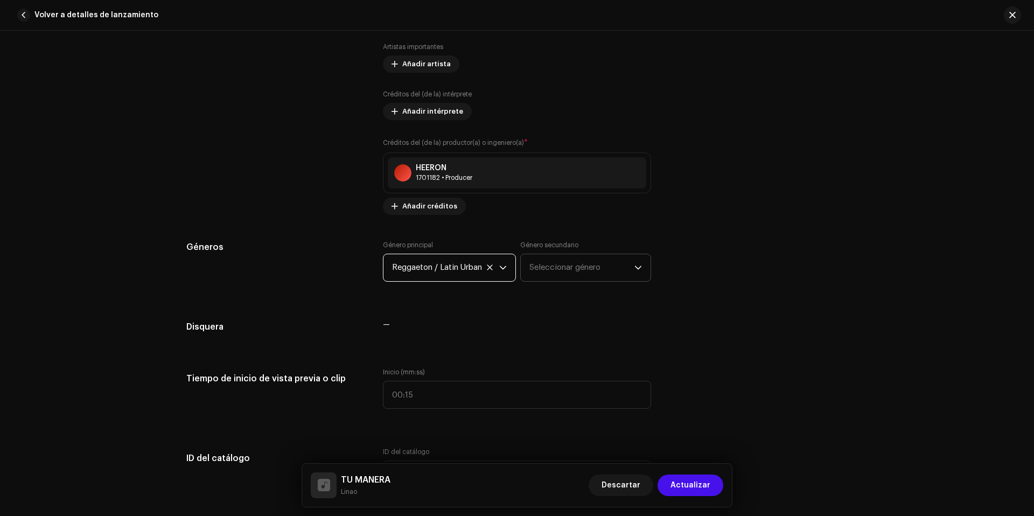
click at [586, 267] on span "Seleccionar género" at bounding box center [581, 267] width 105 height 27
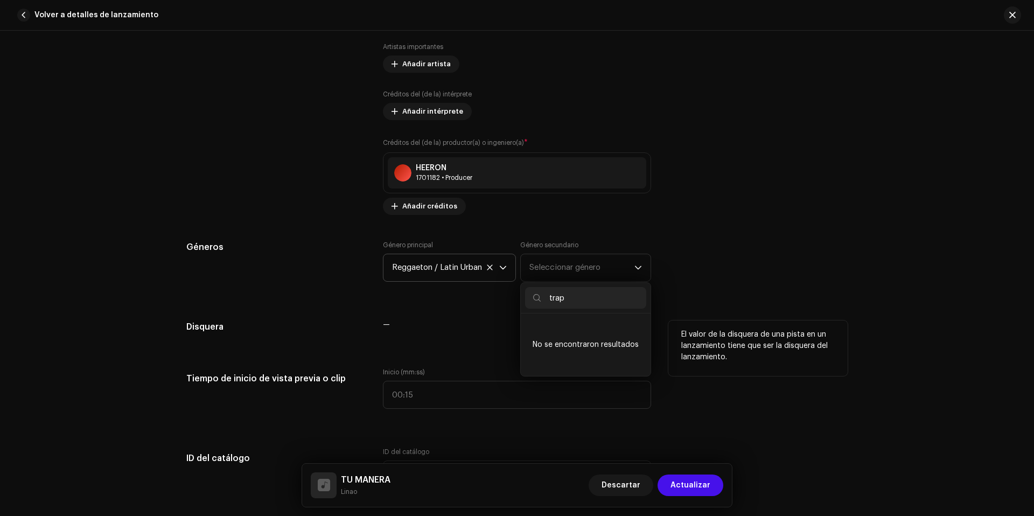
type input "trap"
click at [797, 320] on div "El valor de la disquera de una pista en un lanzamiento tiene que ser la disquer…" at bounding box center [757, 347] width 179 height 55
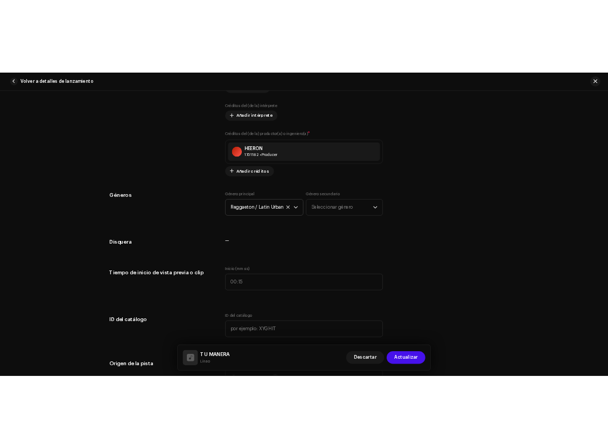
scroll to position [815, 0]
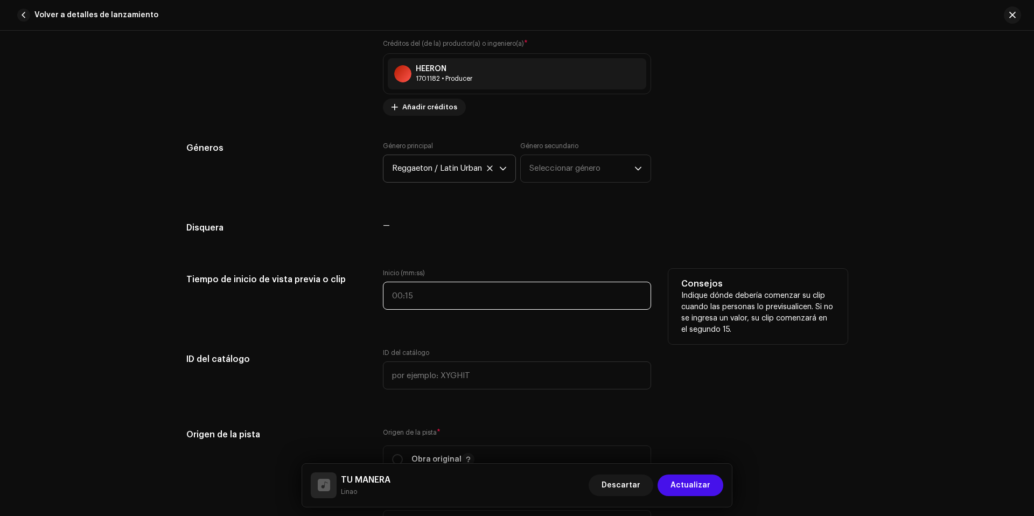
type input ":"
click at [427, 299] on input ":" at bounding box center [517, 296] width 268 height 28
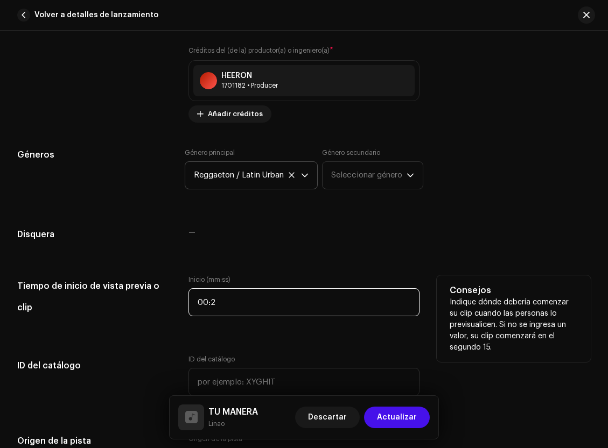
type input "00:27"
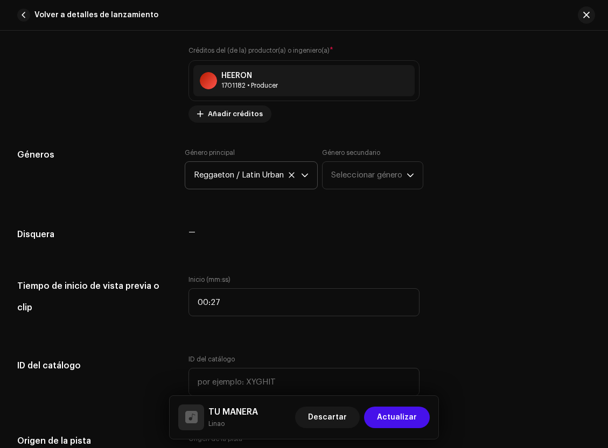
click at [452, 213] on div "Detalles de la pista Complete los siguientes pasos para finalizar su pista. 1 d…" at bounding box center [304, 416] width 608 height 2348
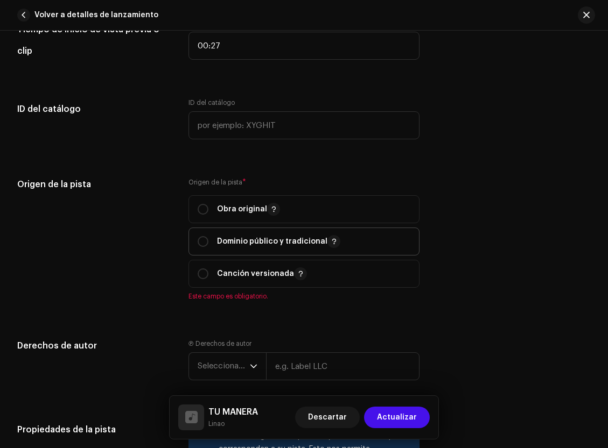
scroll to position [1082, 0]
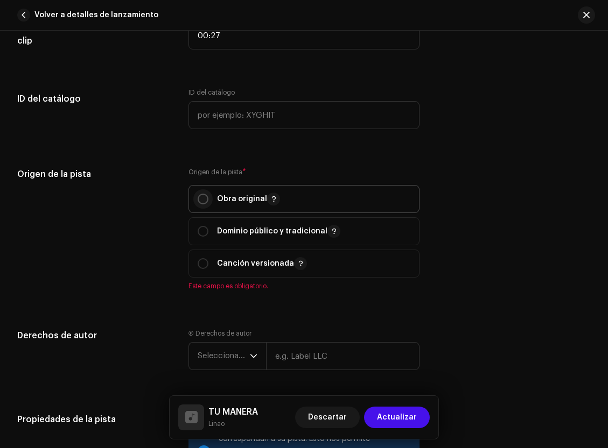
click at [201, 196] on input "radio" at bounding box center [203, 199] width 11 height 11
radio input "true"
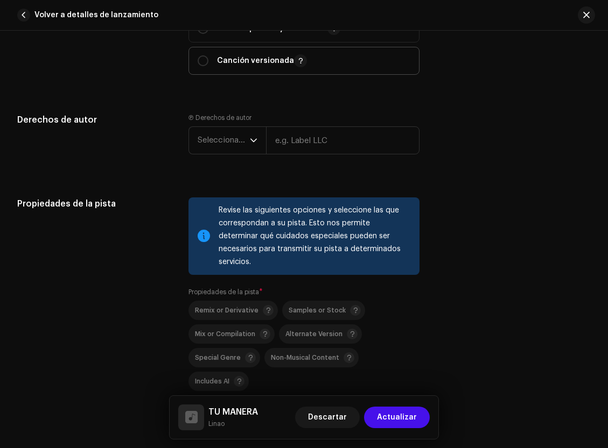
scroll to position [1289, 0]
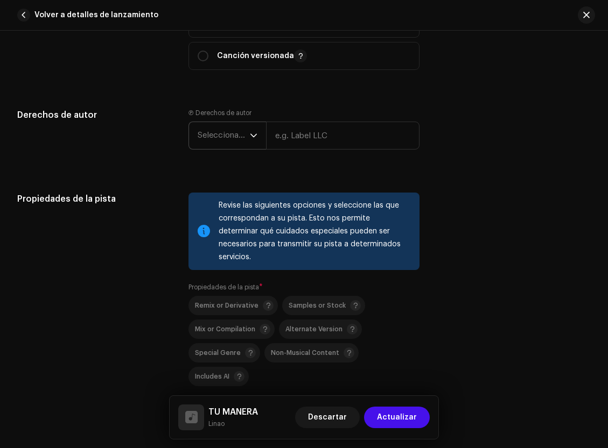
click at [242, 136] on span "Seleccionar año" at bounding box center [224, 135] width 52 height 27
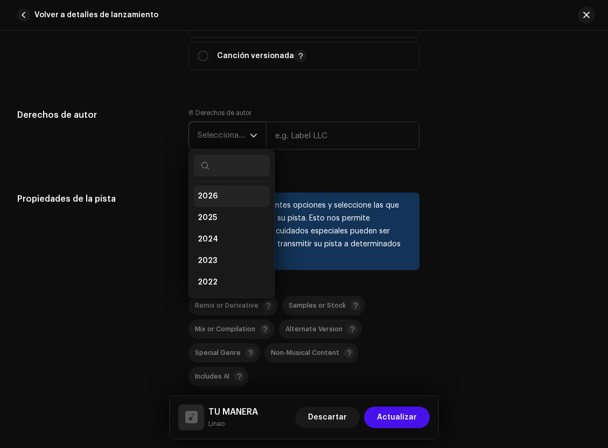
click at [237, 199] on li "2026" at bounding box center [231, 197] width 76 height 22
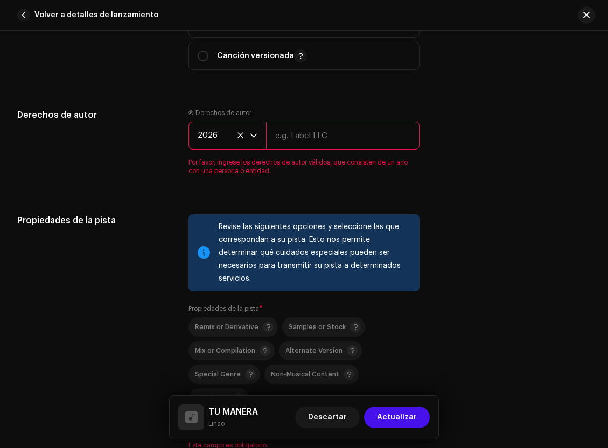
click at [251, 137] on icon "dropdown trigger" at bounding box center [254, 136] width 8 height 8
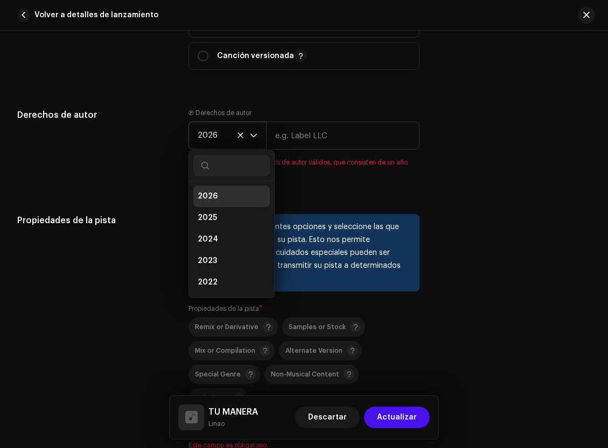
scroll to position [4, 0]
click at [213, 214] on span "2025" at bounding box center [207, 213] width 19 height 11
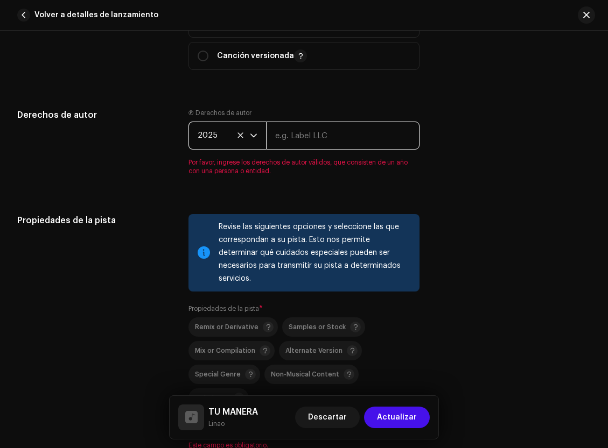
click at [307, 136] on input "text" at bounding box center [342, 136] width 153 height 28
type input "[PERSON_NAME] [PERSON_NAME]"
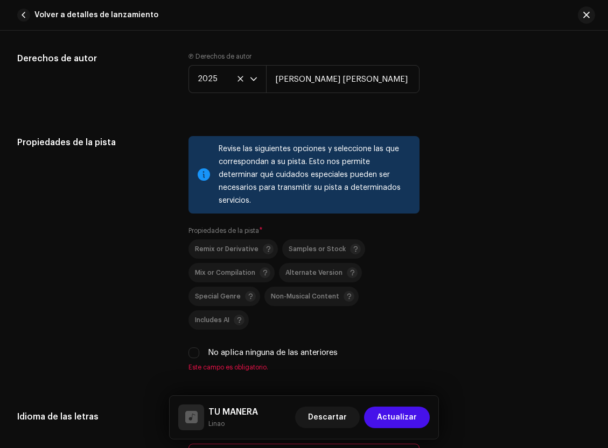
scroll to position [1347, 0]
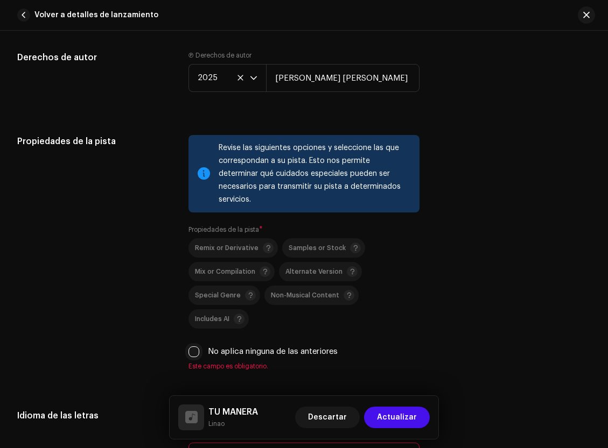
click at [196, 347] on input "No aplica ninguna de las anteriores" at bounding box center [193, 352] width 11 height 11
checkbox input "true"
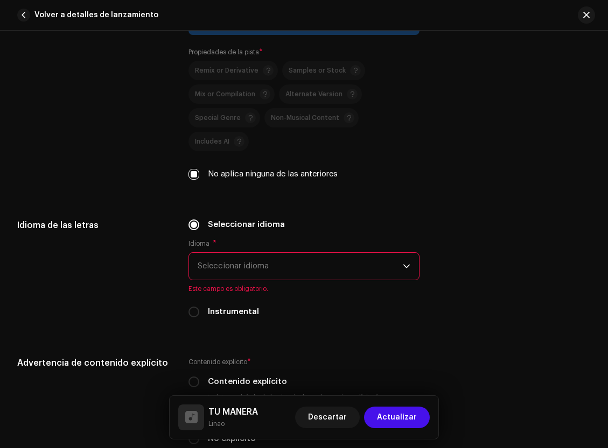
scroll to position [1538, 0]
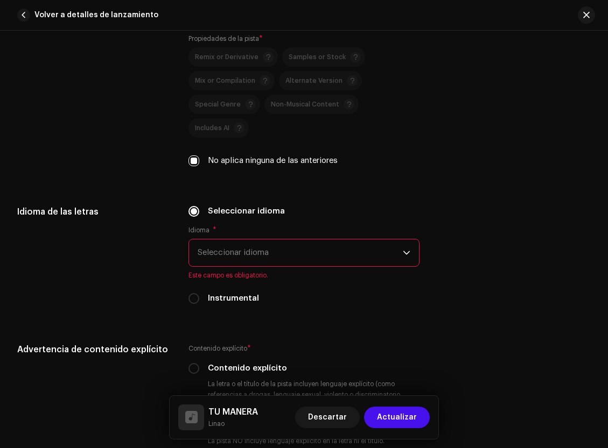
click at [260, 240] on span "Seleccionar idioma" at bounding box center [300, 253] width 205 height 27
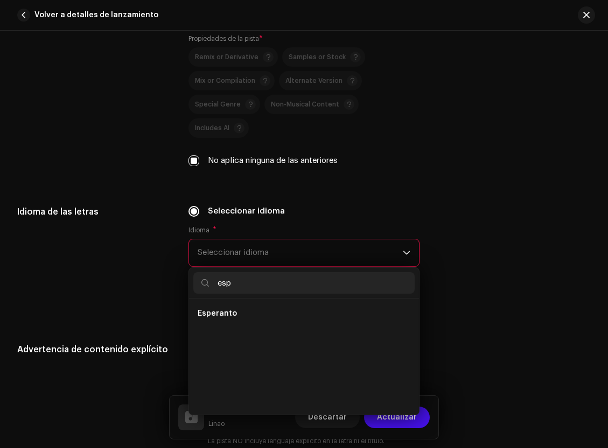
scroll to position [0, 0]
type input "e"
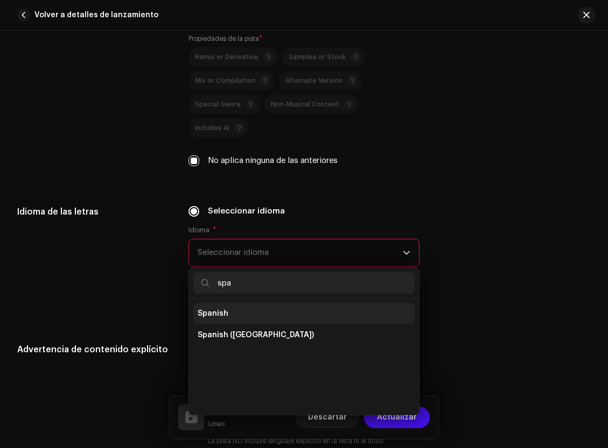
type input "spa"
click at [236, 303] on li "Spanish" at bounding box center [303, 314] width 221 height 22
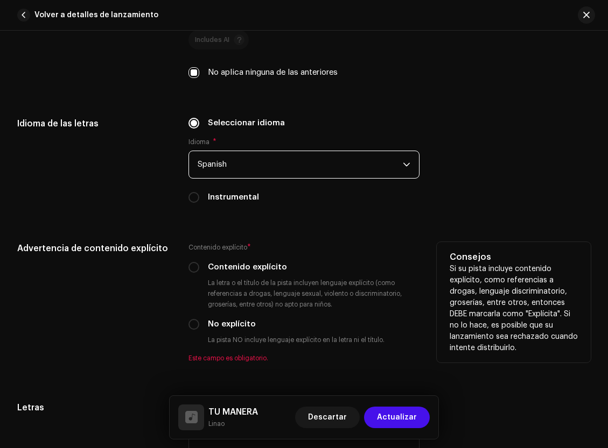
scroll to position [1634, 0]
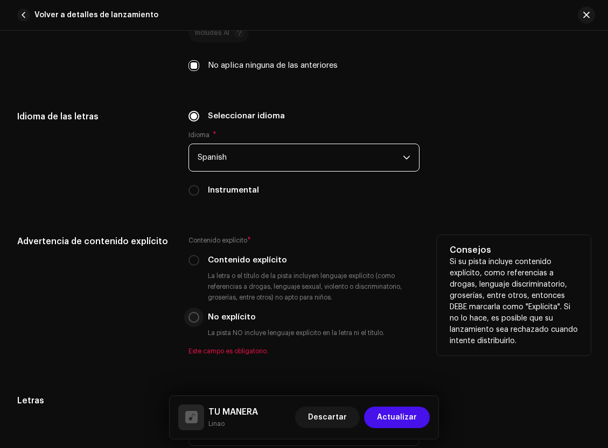
click at [188, 312] on input "No explícito" at bounding box center [193, 317] width 11 height 11
radio input "true"
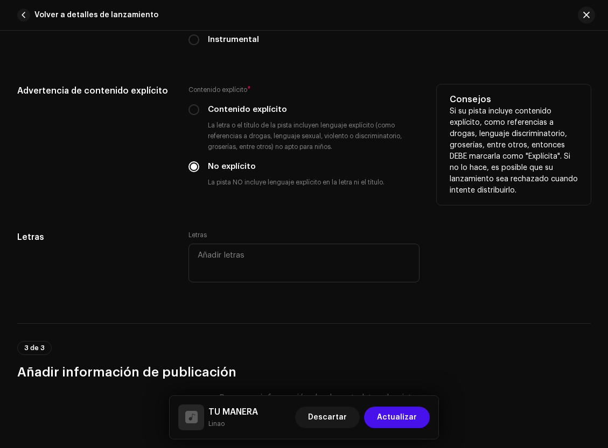
scroll to position [1822, 0]
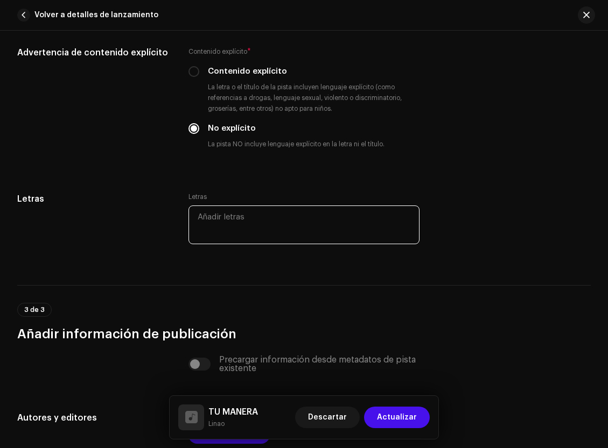
click at [269, 206] on textarea at bounding box center [303, 225] width 231 height 39
paste textarea "Lore ips dolo sitam co' adi elitsed do eiusmodt inci ut laboreetdo magn al enim…"
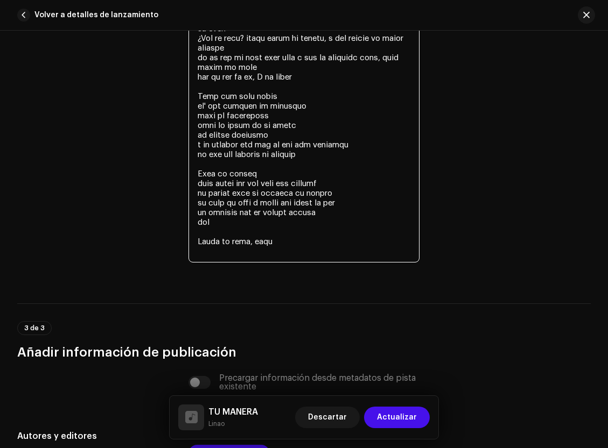
scroll to position [2353, 0]
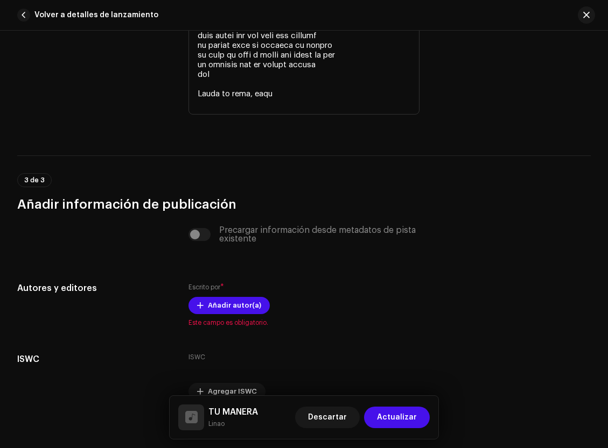
type textarea "Lore ips dolo sitam co' adi elitsed do eiusmodt inci ut laboreetdo magn al enim…"
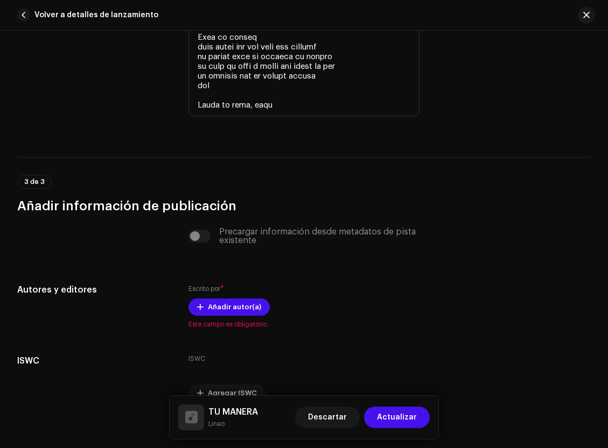
scroll to position [2362, 0]
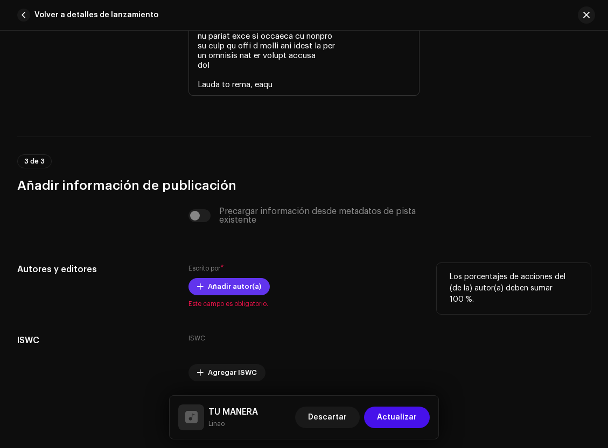
click at [230, 276] on span "Añadir autor(a)" at bounding box center [234, 287] width 53 height 22
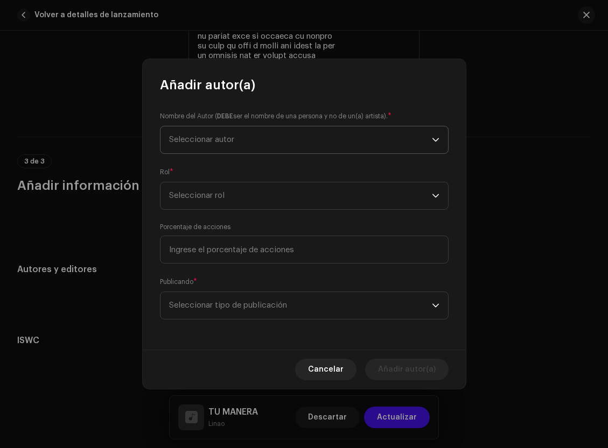
click at [240, 143] on span "Seleccionar autor" at bounding box center [300, 140] width 263 height 27
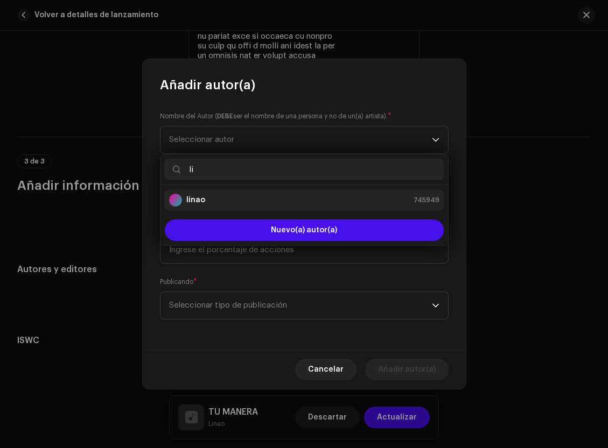
type input "li"
click at [272, 195] on div "linao 745949" at bounding box center [304, 200] width 270 height 13
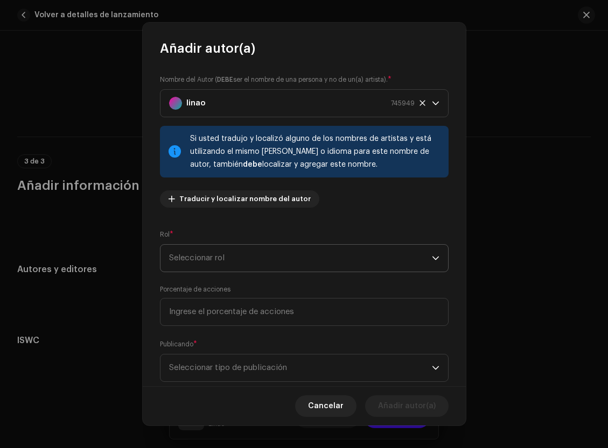
click at [247, 258] on span "Seleccionar rol" at bounding box center [300, 258] width 263 height 27
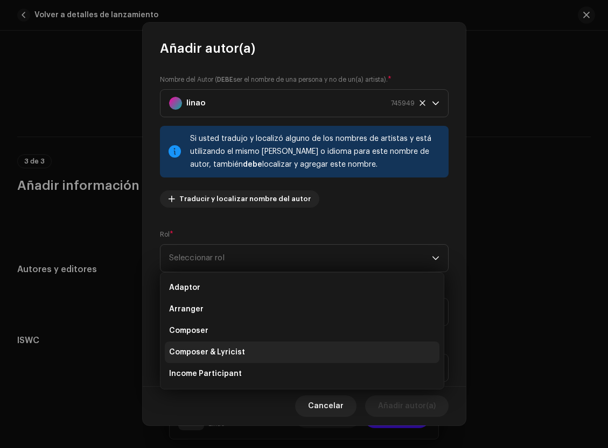
click at [239, 358] on li "Composer & Lyricist" at bounding box center [302, 353] width 275 height 22
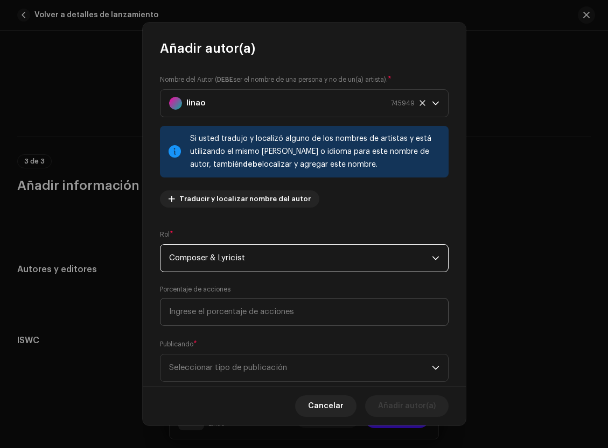
scroll to position [25, 0]
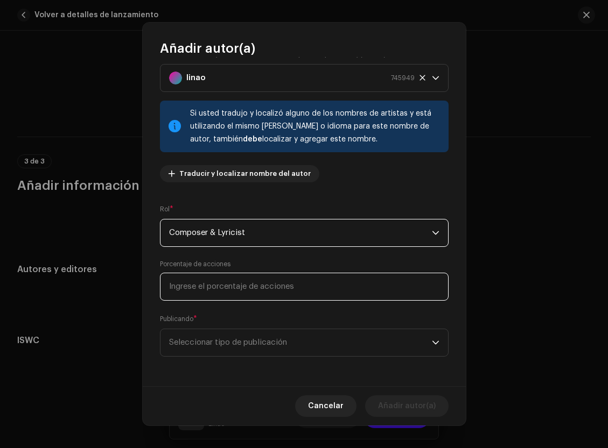
click at [228, 293] on input at bounding box center [304, 287] width 289 height 28
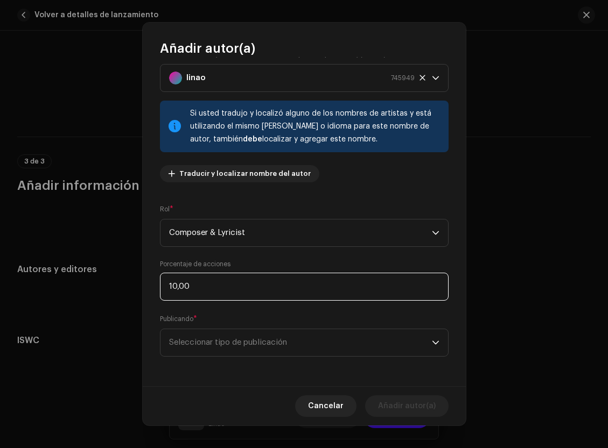
type input "100,00"
click at [257, 346] on span "Seleccionar tipo de publicación" at bounding box center [300, 343] width 263 height 27
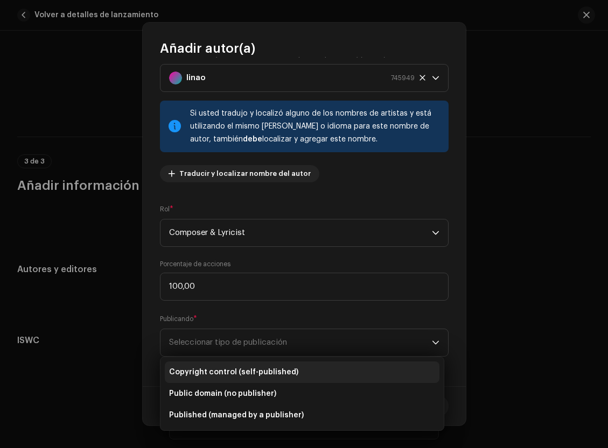
click at [278, 373] on span "Copyright control (self-published)" at bounding box center [233, 372] width 129 height 11
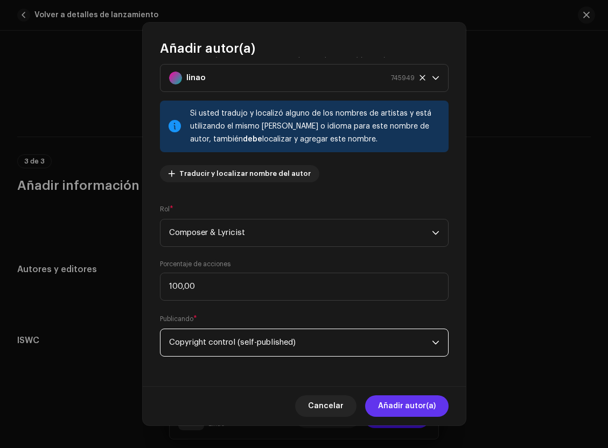
click at [425, 399] on span "Añadir autor(a)" at bounding box center [407, 407] width 58 height 22
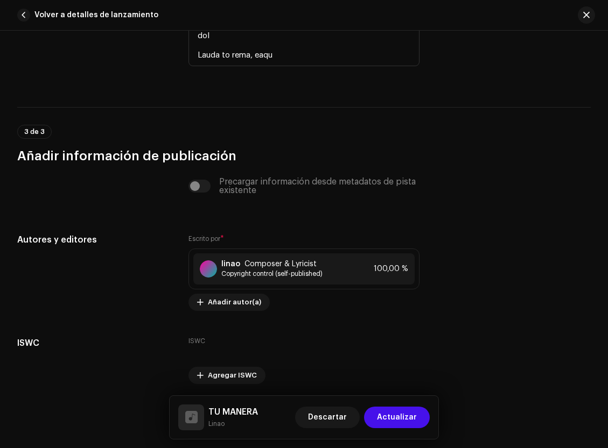
scroll to position [2394, 0]
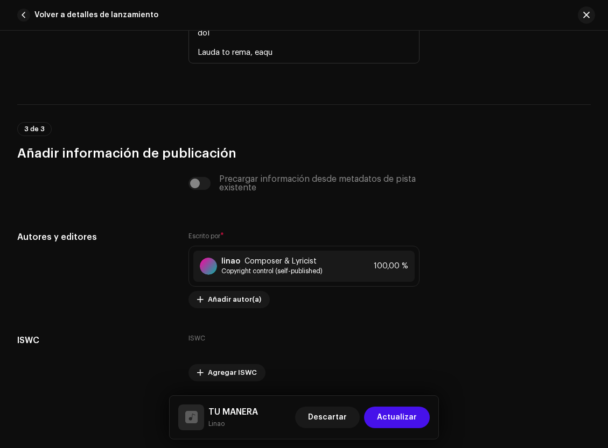
click at [397, 413] on span "Actualizar" at bounding box center [397, 418] width 40 height 22
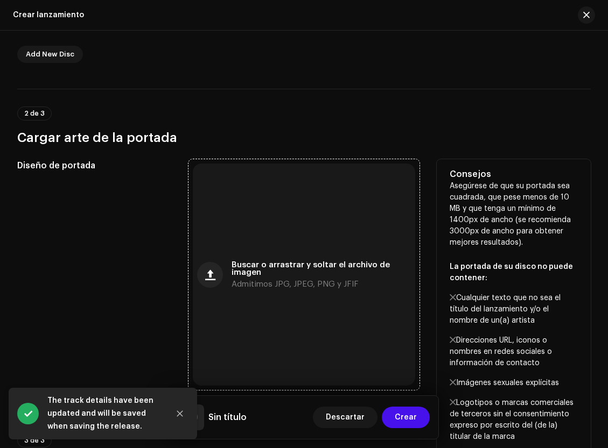
scroll to position [314, 0]
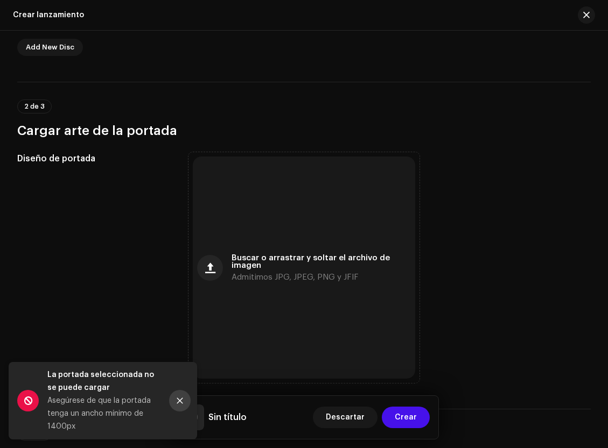
click at [182, 402] on icon "Close" at bounding box center [180, 401] width 8 height 8
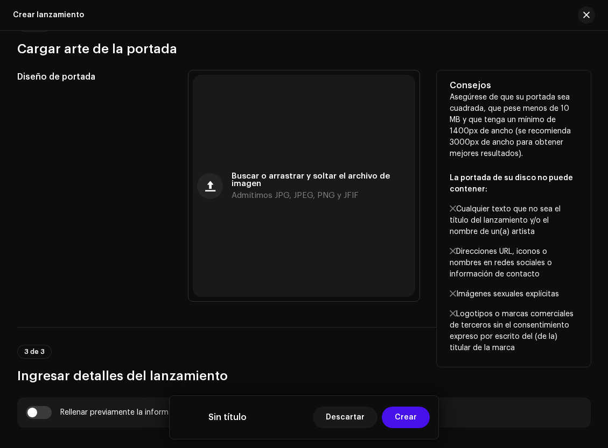
scroll to position [407, 0]
